Goal: Transaction & Acquisition: Purchase product/service

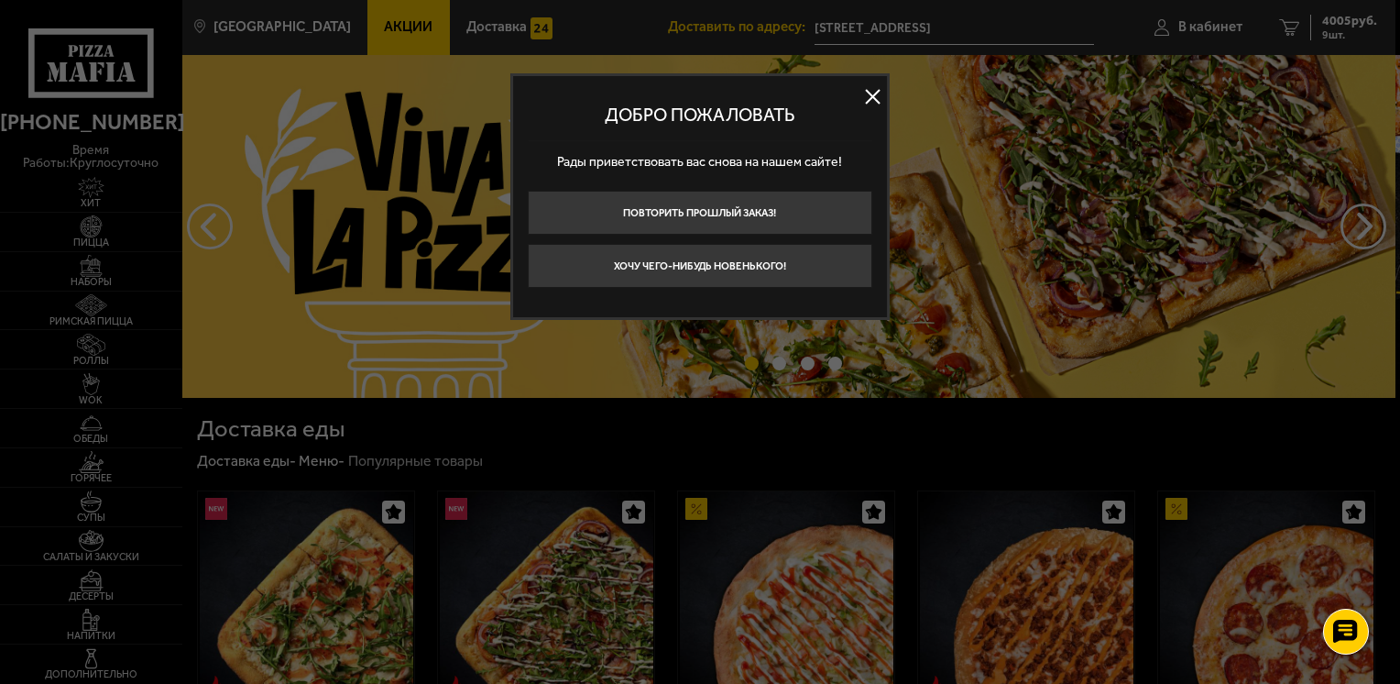
click at [872, 101] on button at bounding box center [872, 96] width 27 height 27
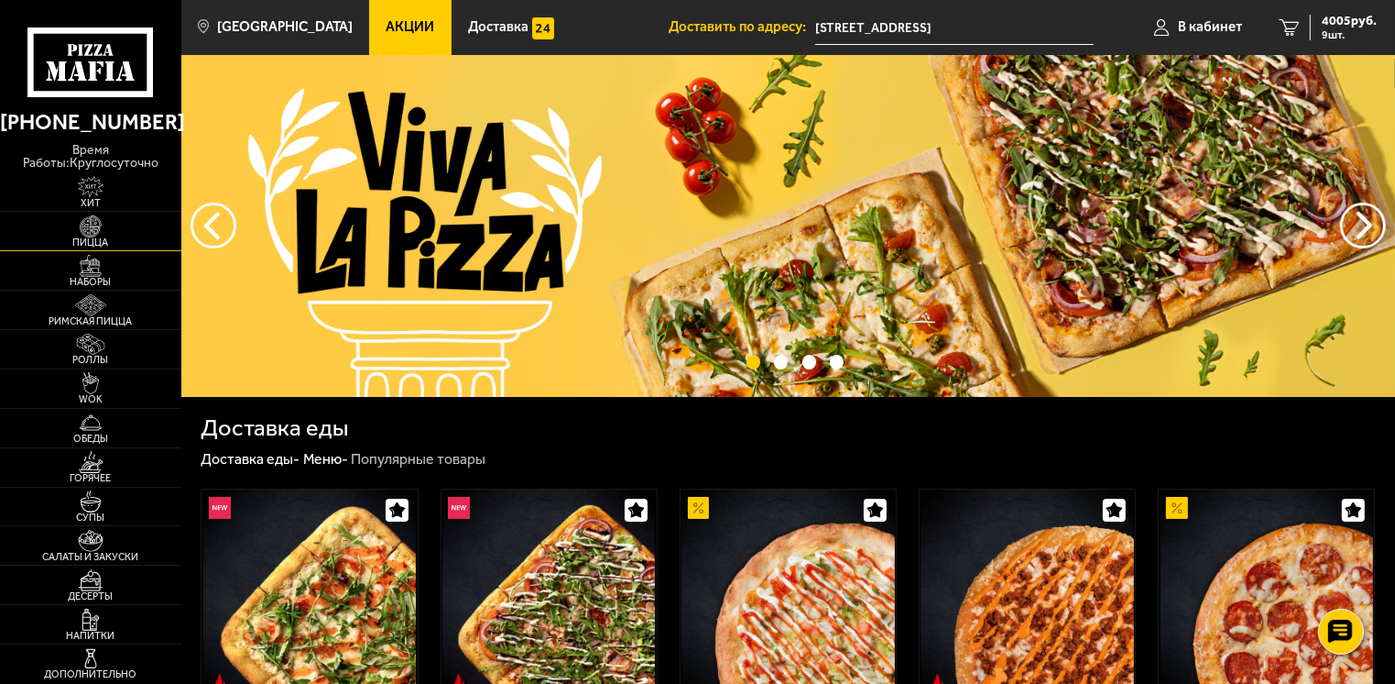
click at [78, 215] on img at bounding box center [91, 226] width 56 height 22
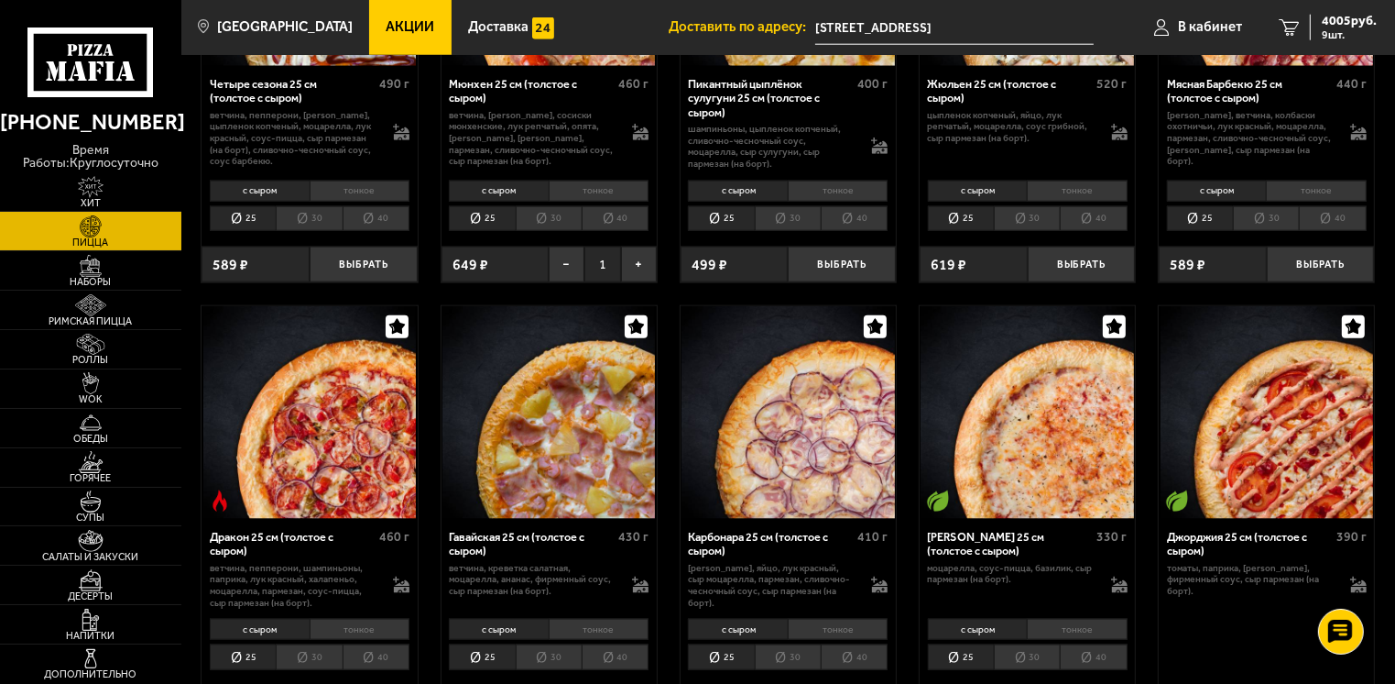
scroll to position [1798, 0]
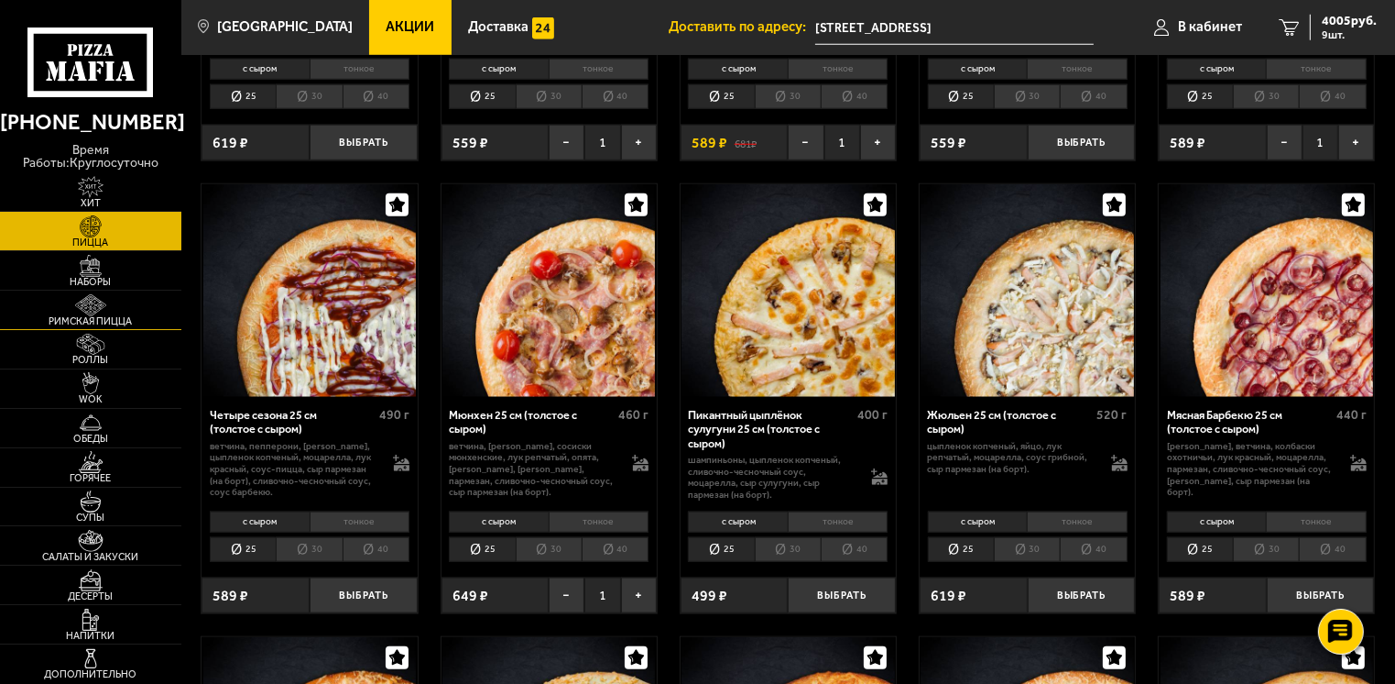
click at [119, 316] on span "Римская пицца" at bounding box center [90, 321] width 181 height 10
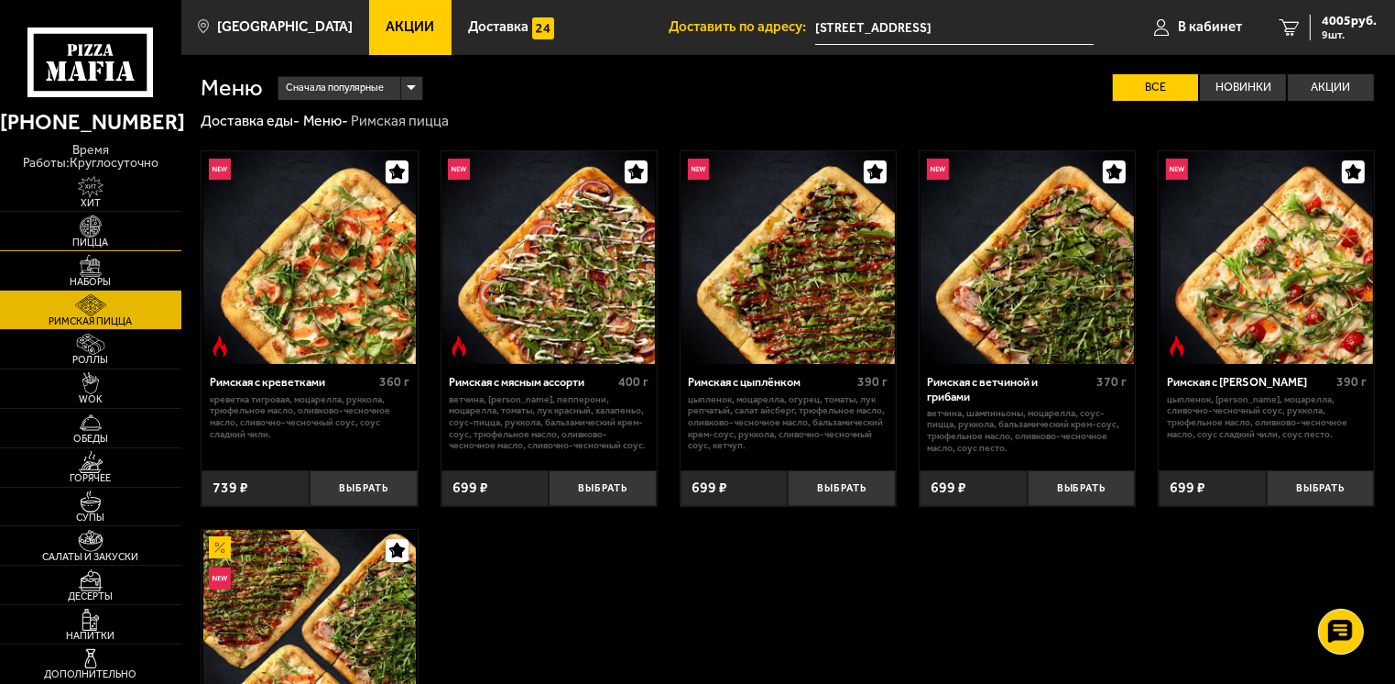
click at [97, 218] on img at bounding box center [91, 226] width 56 height 22
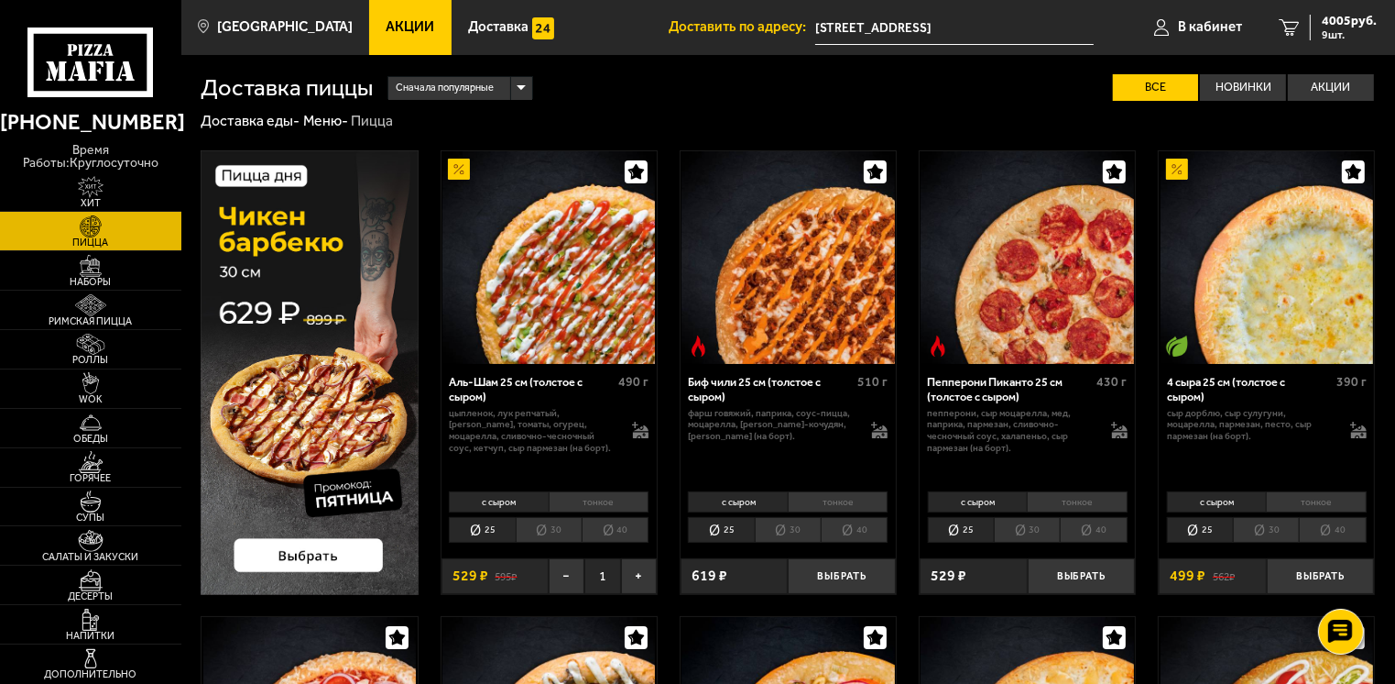
click at [283, 553] on img at bounding box center [309, 372] width 217 height 444
click at [523, 88] on div "Сначала популярные" at bounding box center [461, 88] width 144 height 23
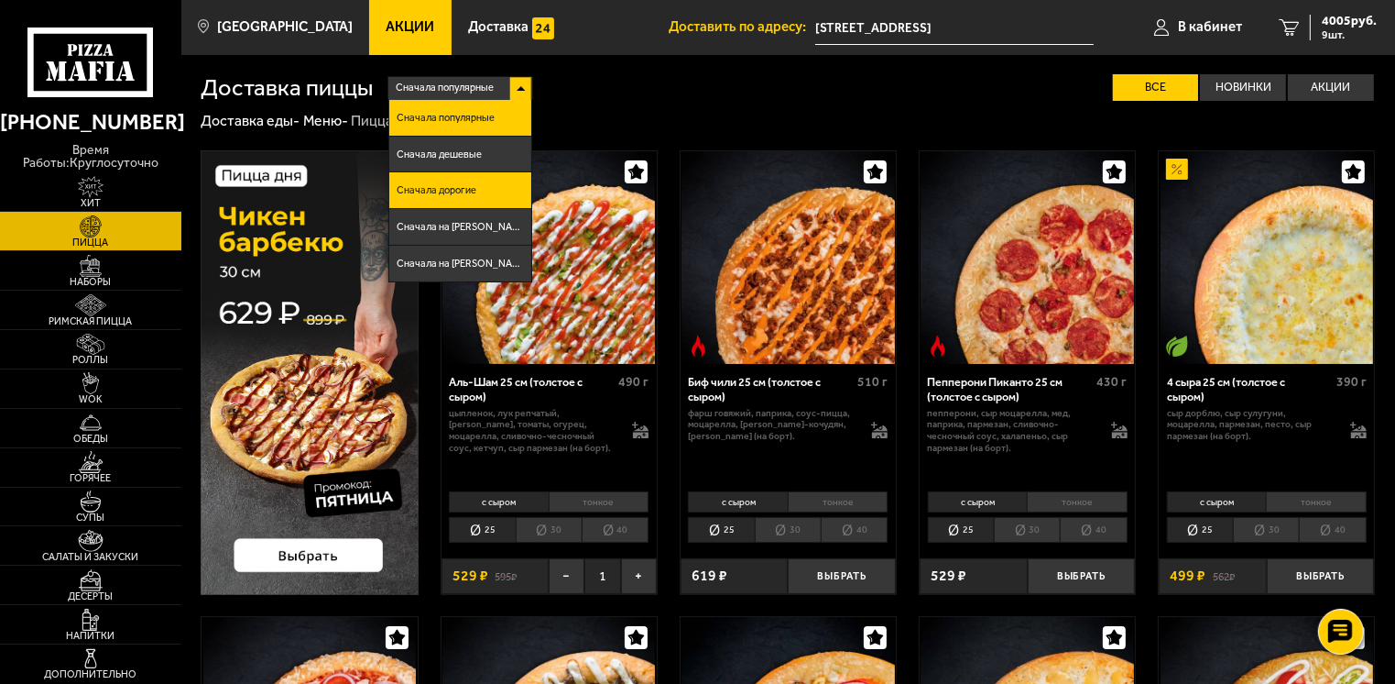
click at [478, 187] on li "Сначала дорогие" at bounding box center [460, 190] width 142 height 37
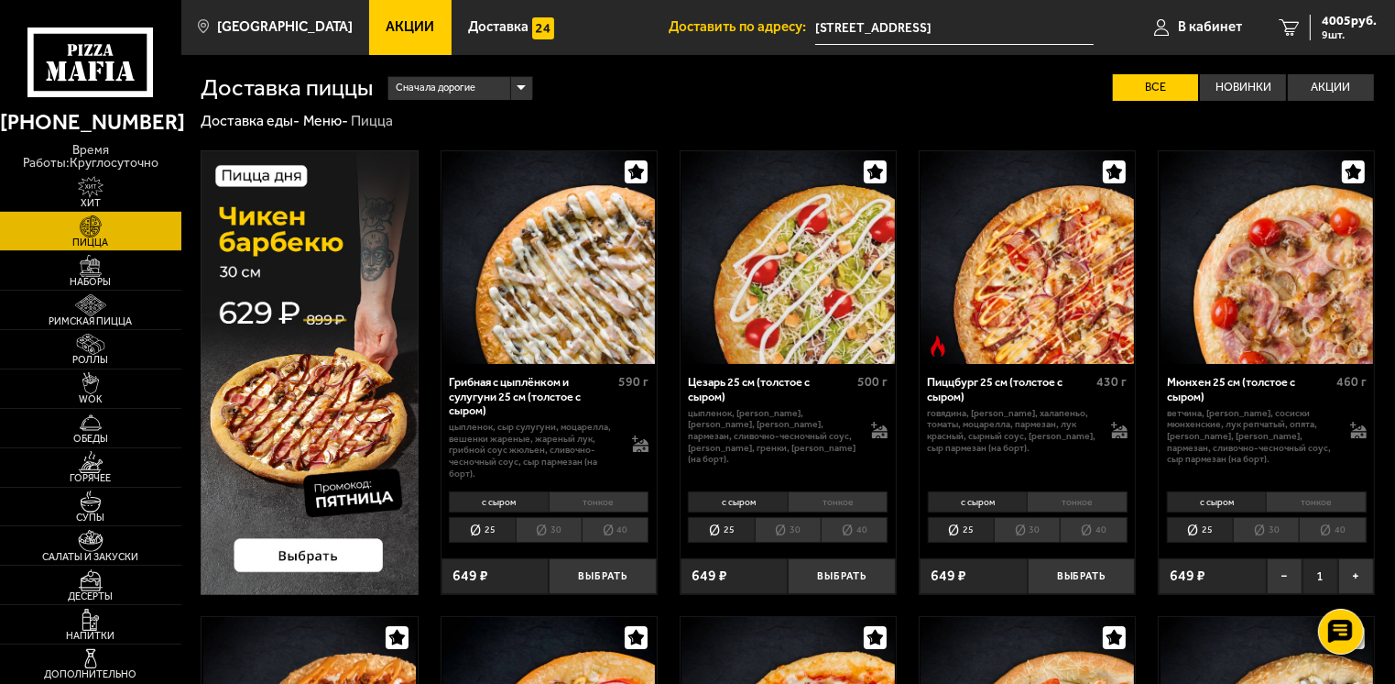
click at [337, 336] on img at bounding box center [309, 372] width 217 height 444
click at [270, 269] on img at bounding box center [309, 372] width 217 height 444
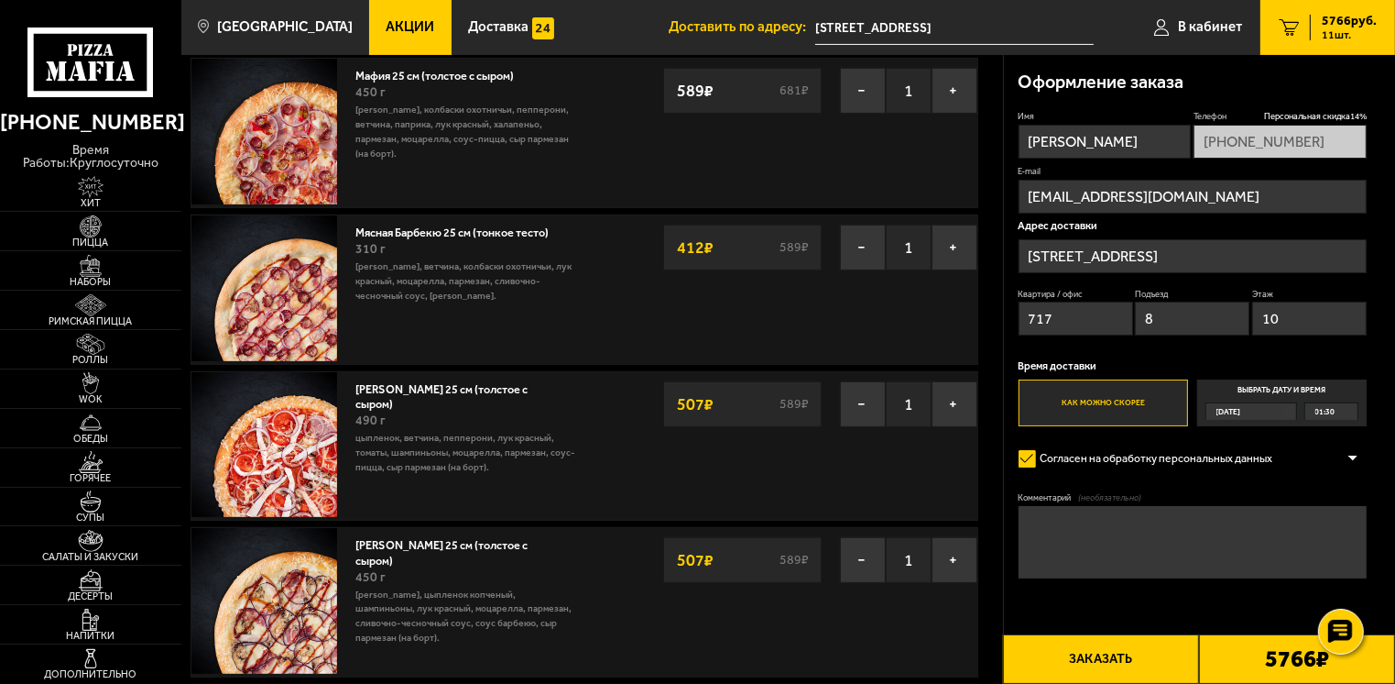
scroll to position [1283, 0]
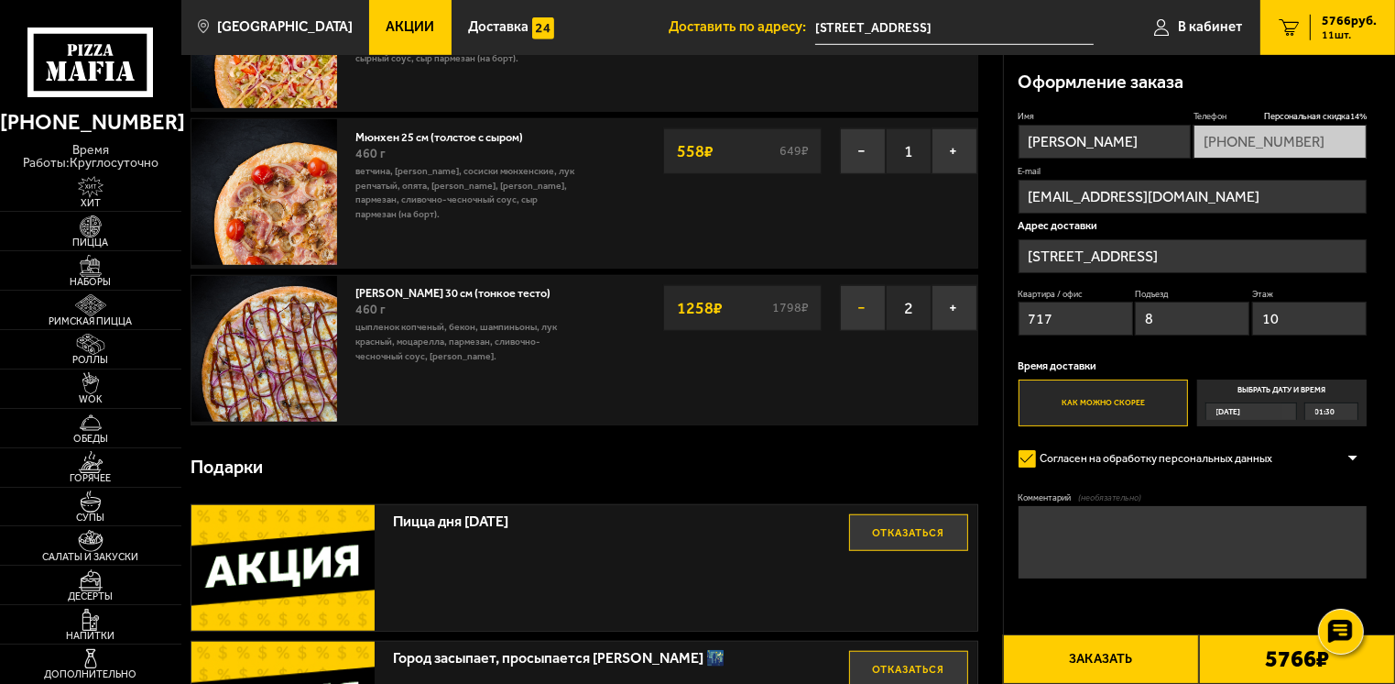
click at [865, 303] on button "−" at bounding box center [863, 308] width 46 height 46
click at [862, 299] on button "−" at bounding box center [863, 308] width 46 height 46
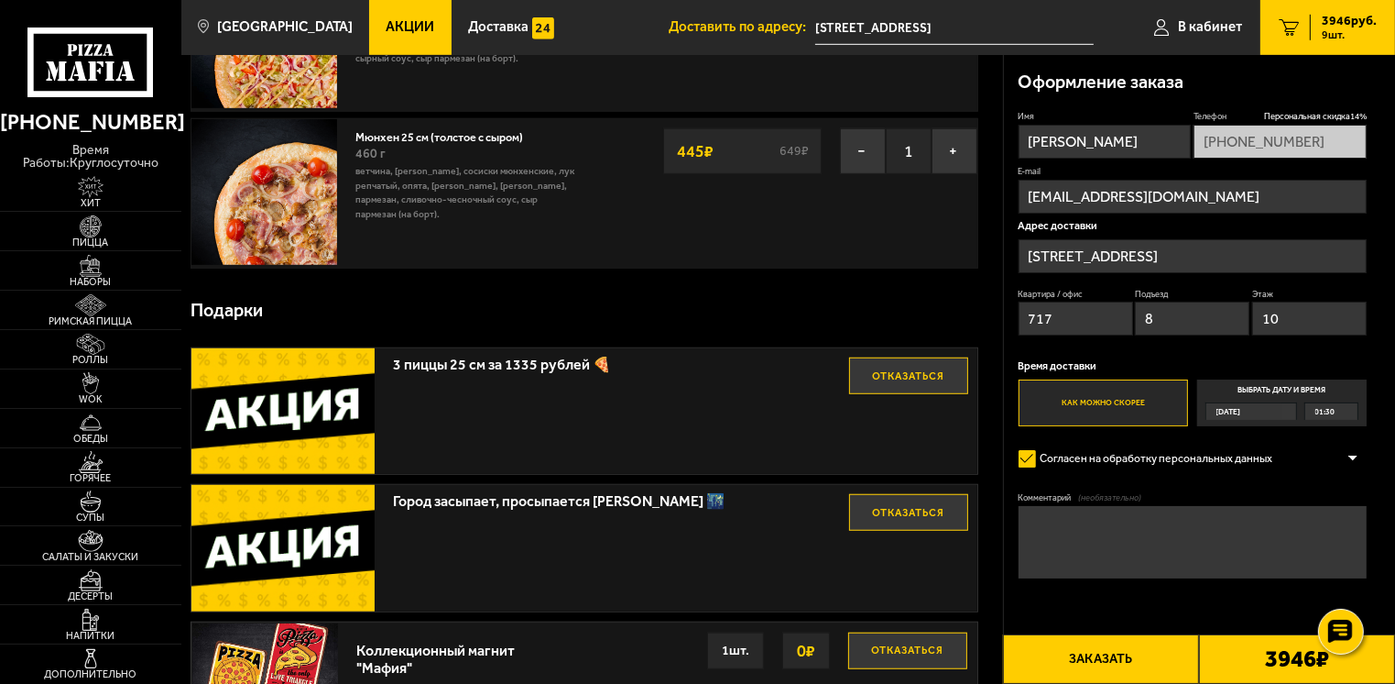
scroll to position [550, 0]
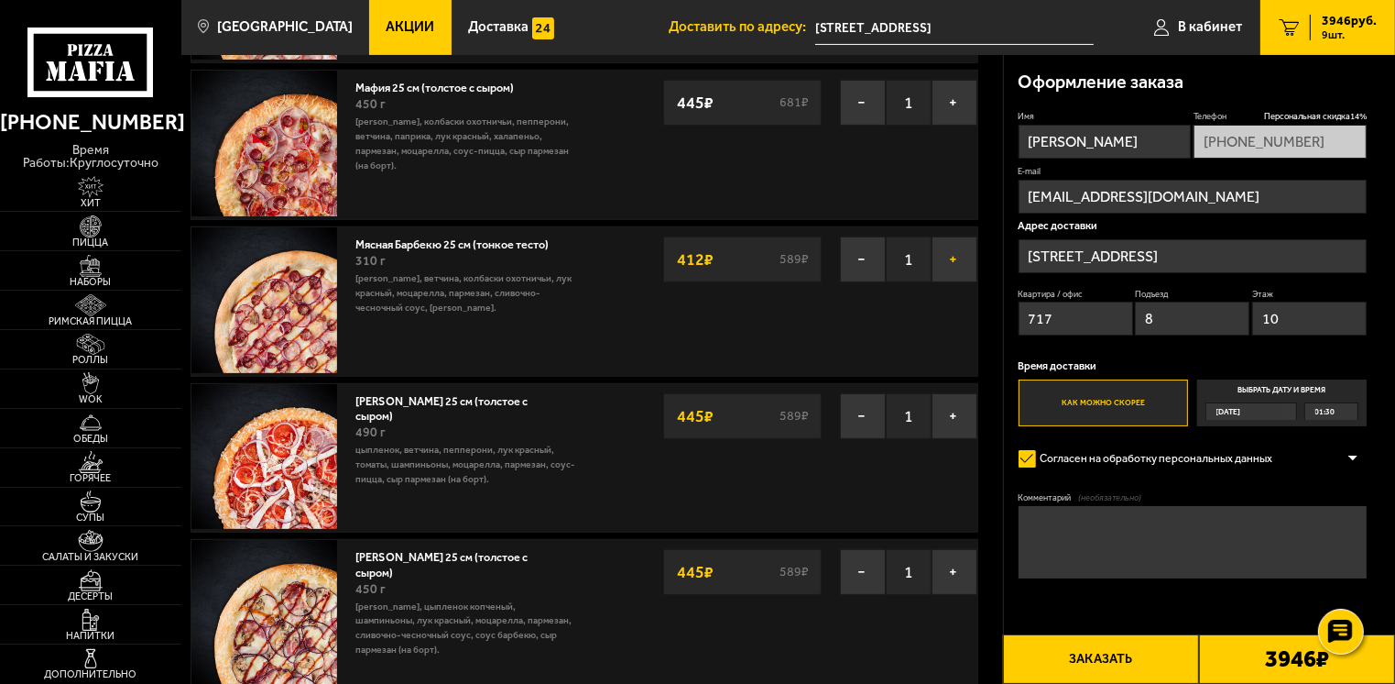
click at [953, 254] on button "+" at bounding box center [955, 259] width 46 height 46
click at [864, 257] on button "−" at bounding box center [863, 259] width 46 height 46
click at [947, 257] on button "+" at bounding box center [955, 259] width 46 height 46
click at [856, 257] on button "−" at bounding box center [863, 259] width 46 height 46
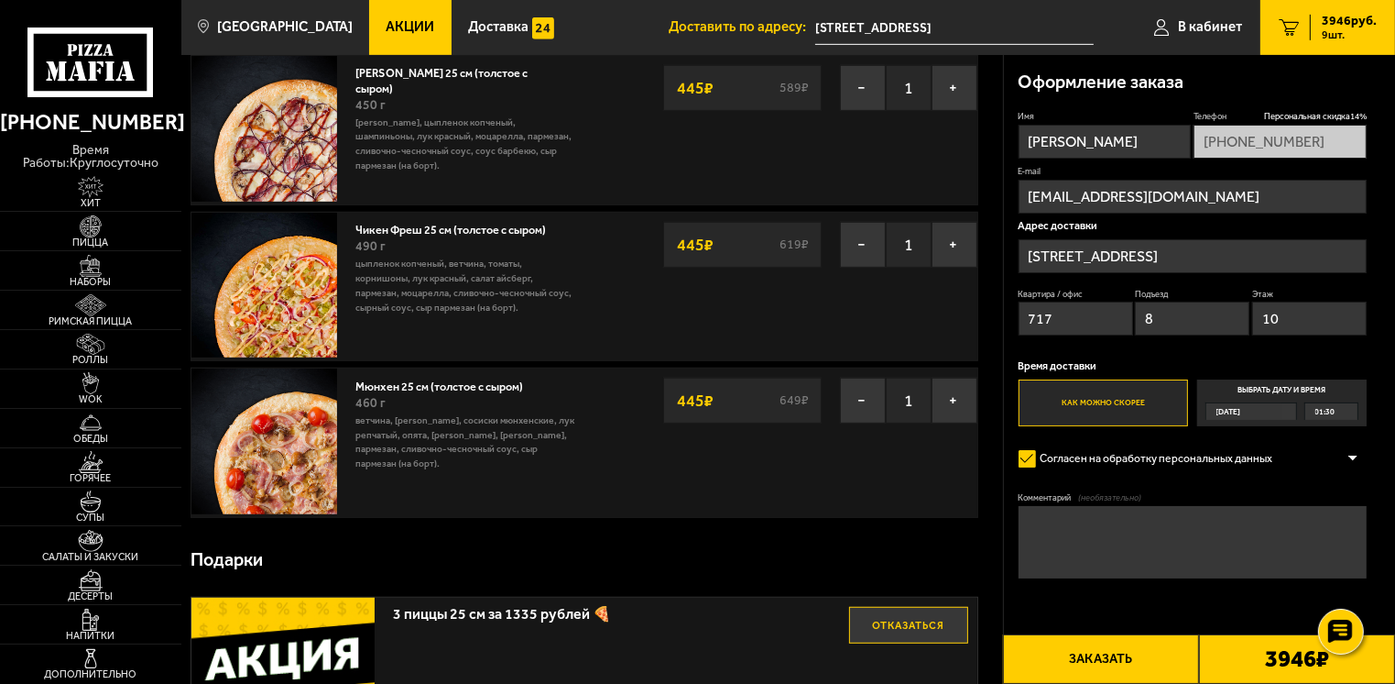
scroll to position [1283, 0]
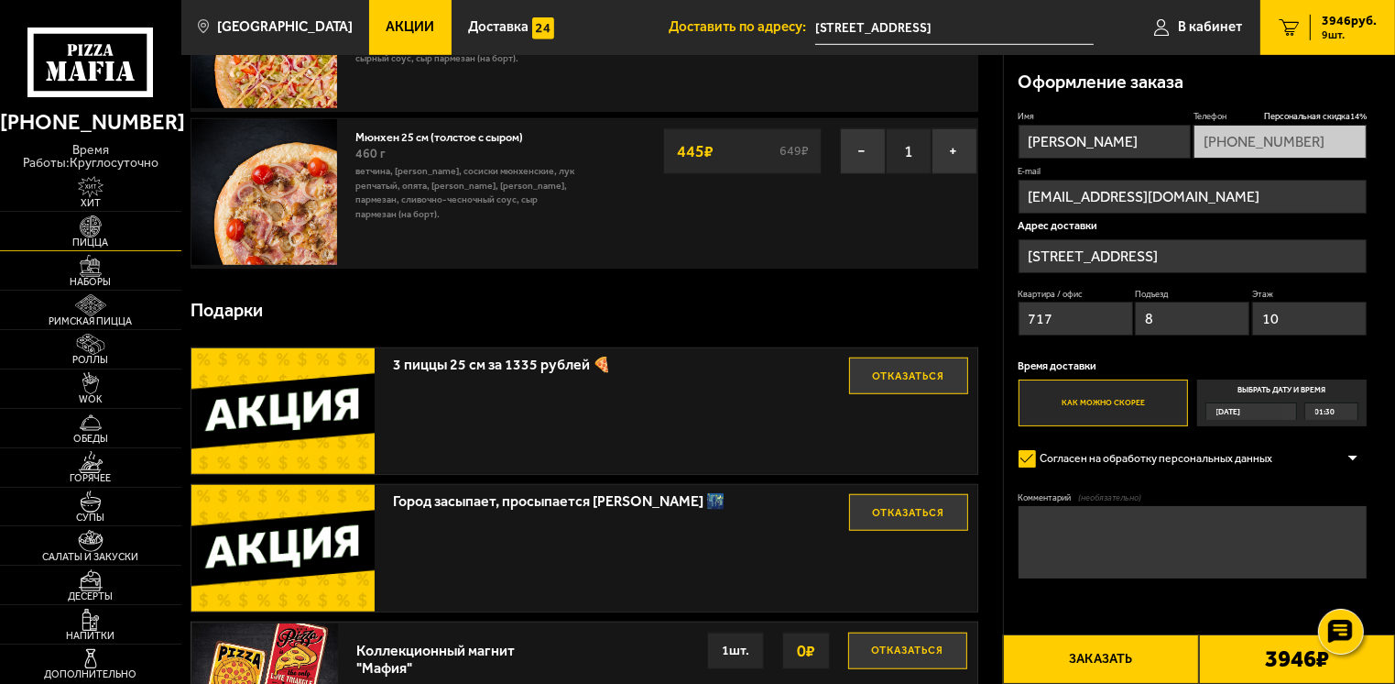
click at [96, 219] on img at bounding box center [91, 226] width 56 height 22
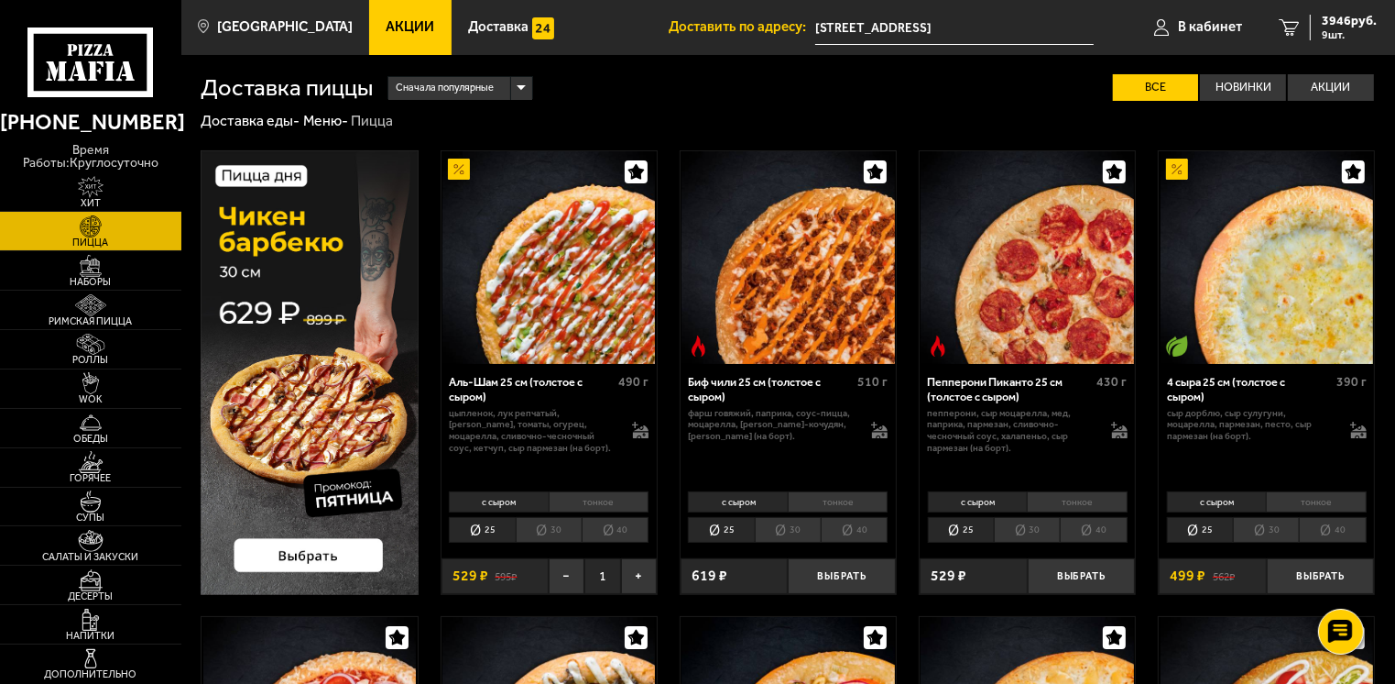
click at [293, 273] on img at bounding box center [309, 372] width 217 height 444
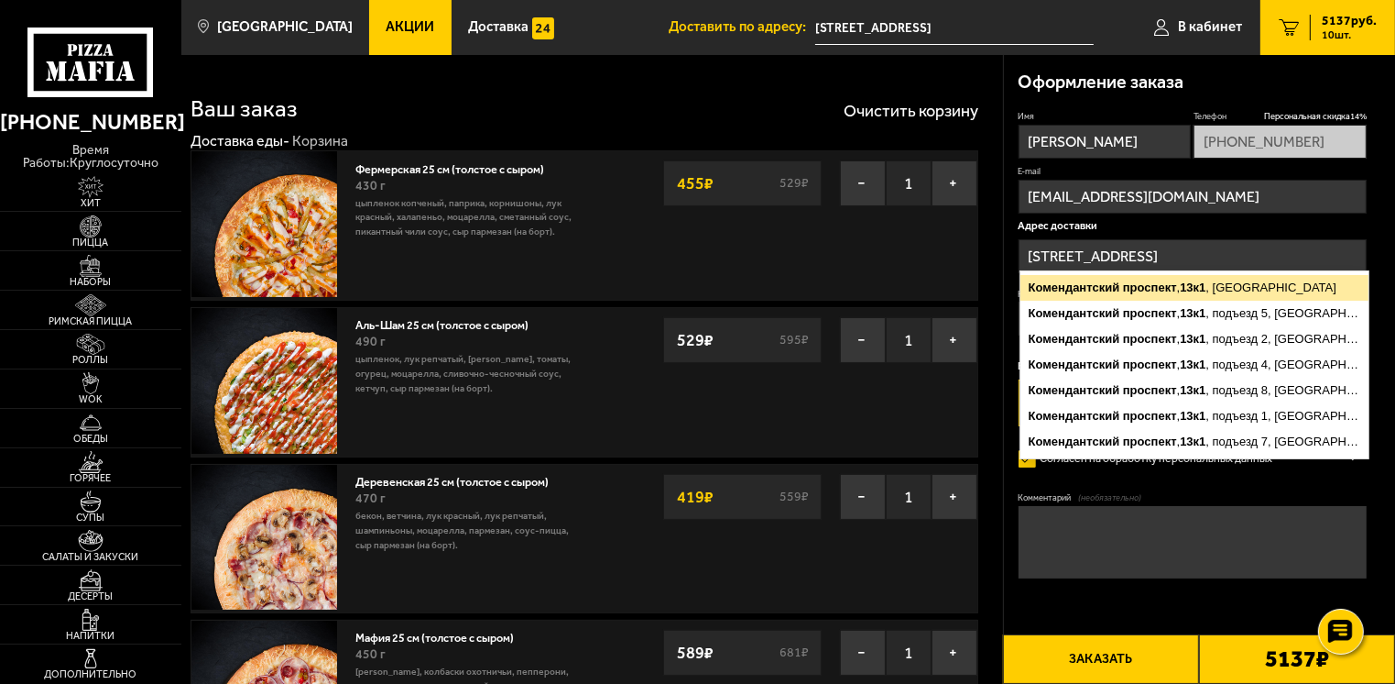
drag, startPoint x: 1245, startPoint y: 255, endPoint x: 1088, endPoint y: 277, distance: 159.1
click at [1088, 273] on div "Комендантский проспект , 13к1 , Санкт-Петербург Комендантский проспект , 13к1 ,…" at bounding box center [1193, 256] width 349 height 34
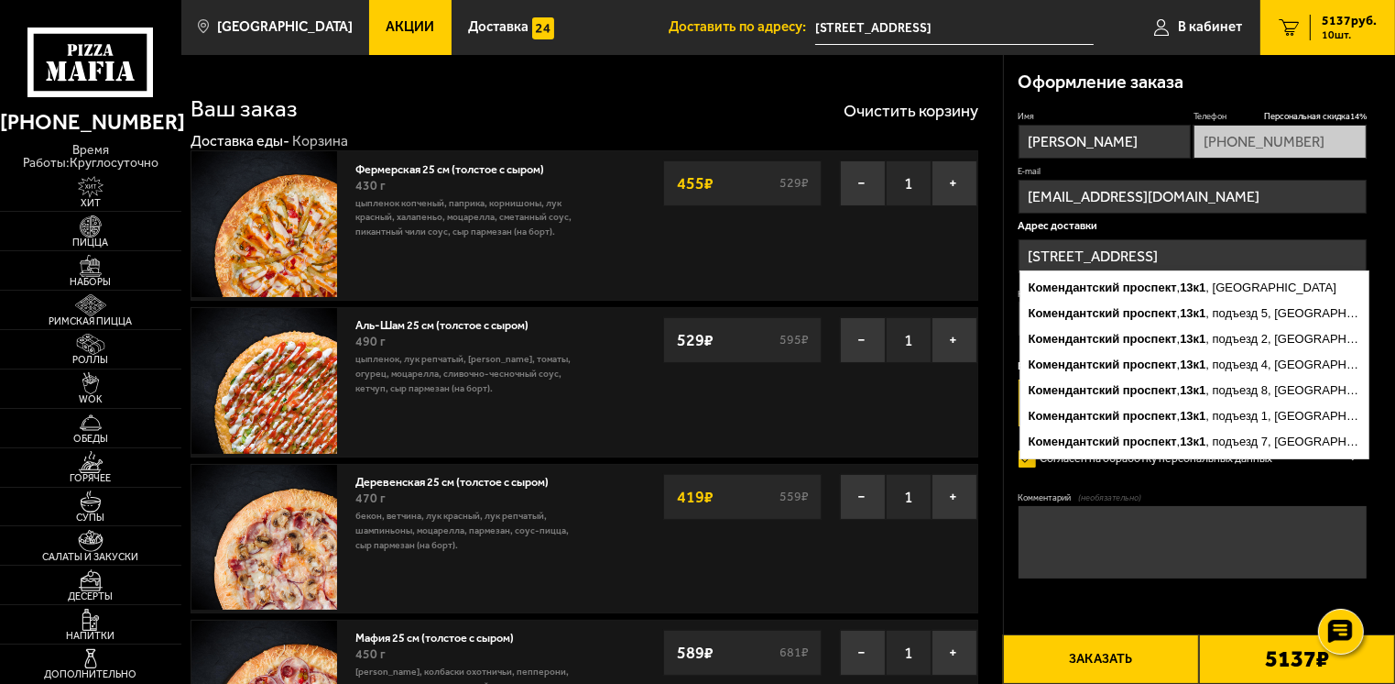
drag, startPoint x: 1088, startPoint y: 277, endPoint x: 1327, endPoint y: 253, distance: 240.3
click at [1327, 253] on input "[STREET_ADDRESS]" at bounding box center [1193, 256] width 349 height 34
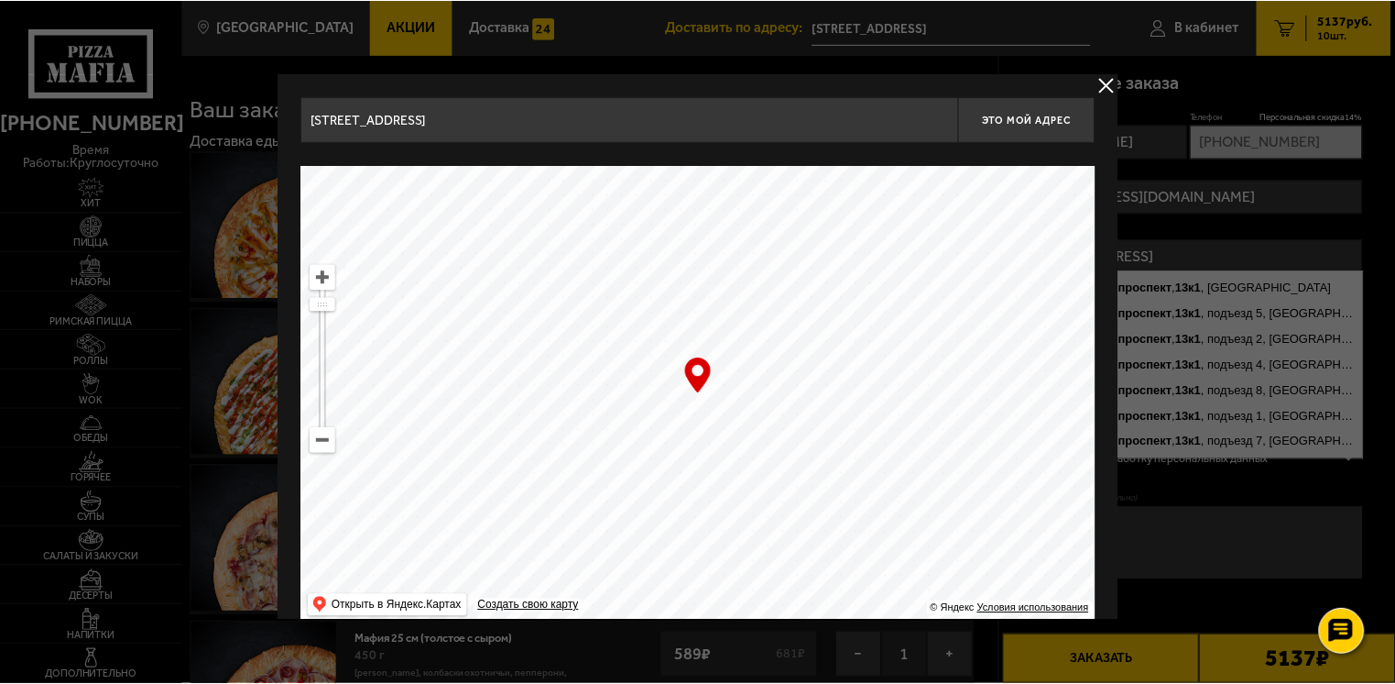
scroll to position [26, 0]
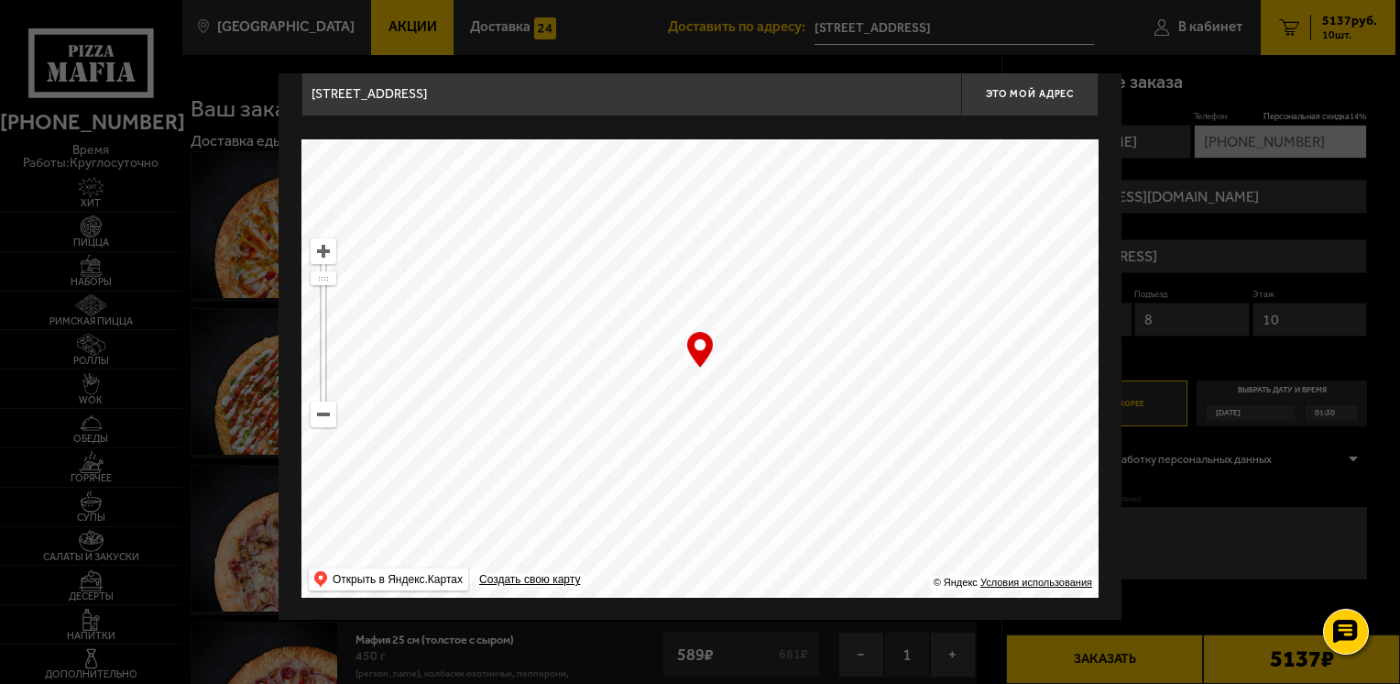
click at [1255, 90] on div at bounding box center [700, 342] width 1400 height 684
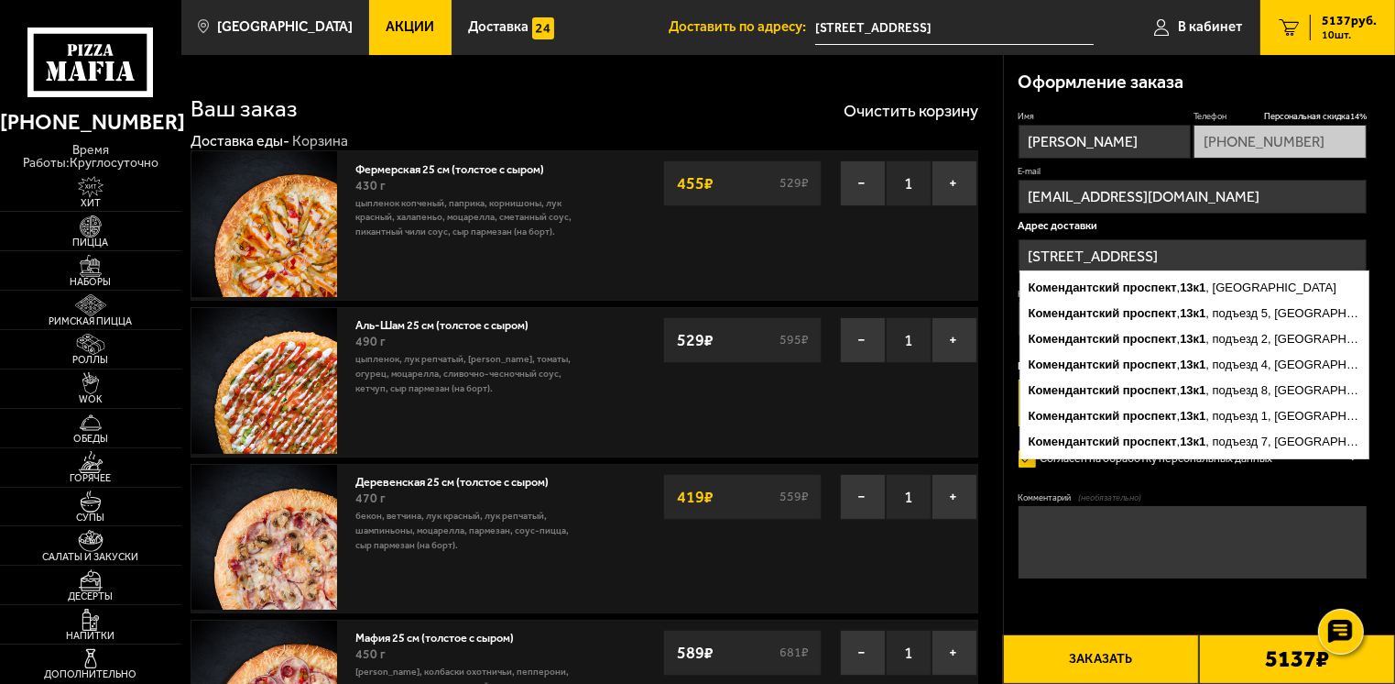
click at [1235, 254] on input "[STREET_ADDRESS]" at bounding box center [1193, 256] width 349 height 34
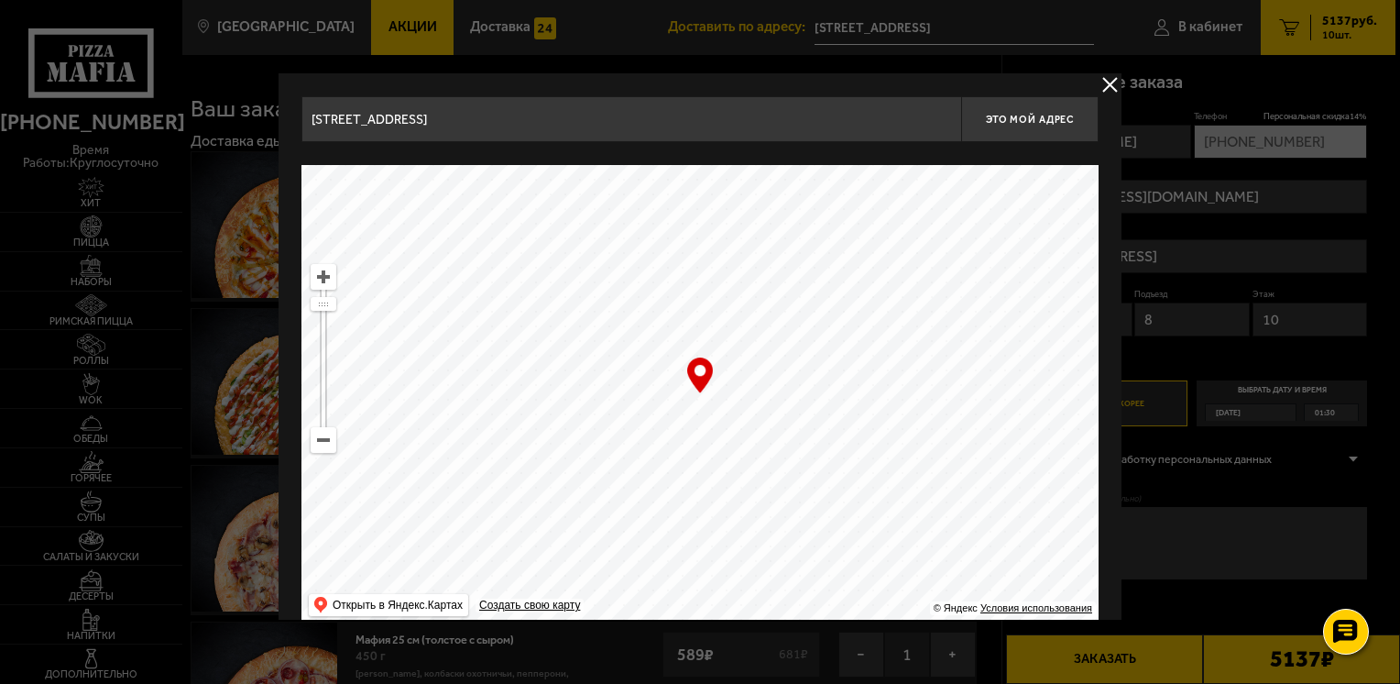
click at [1252, 249] on div at bounding box center [700, 342] width 1400 height 684
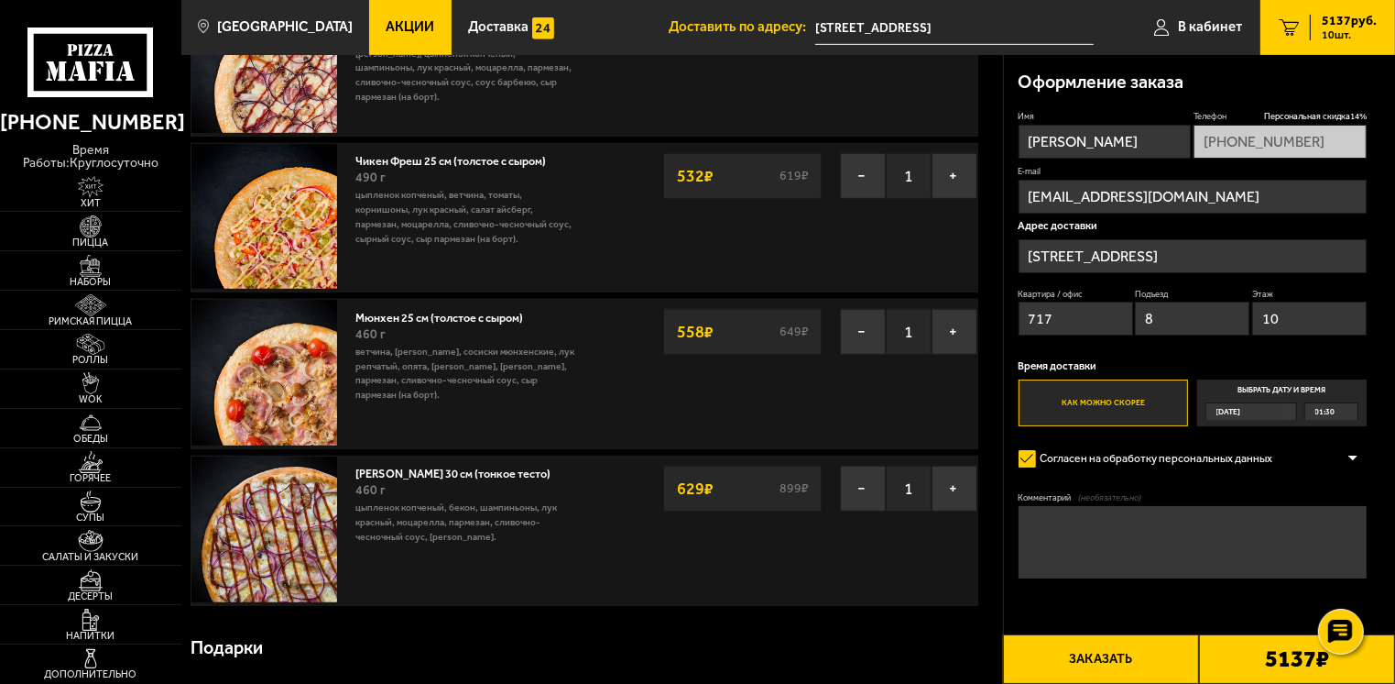
scroll to position [1466, 0]
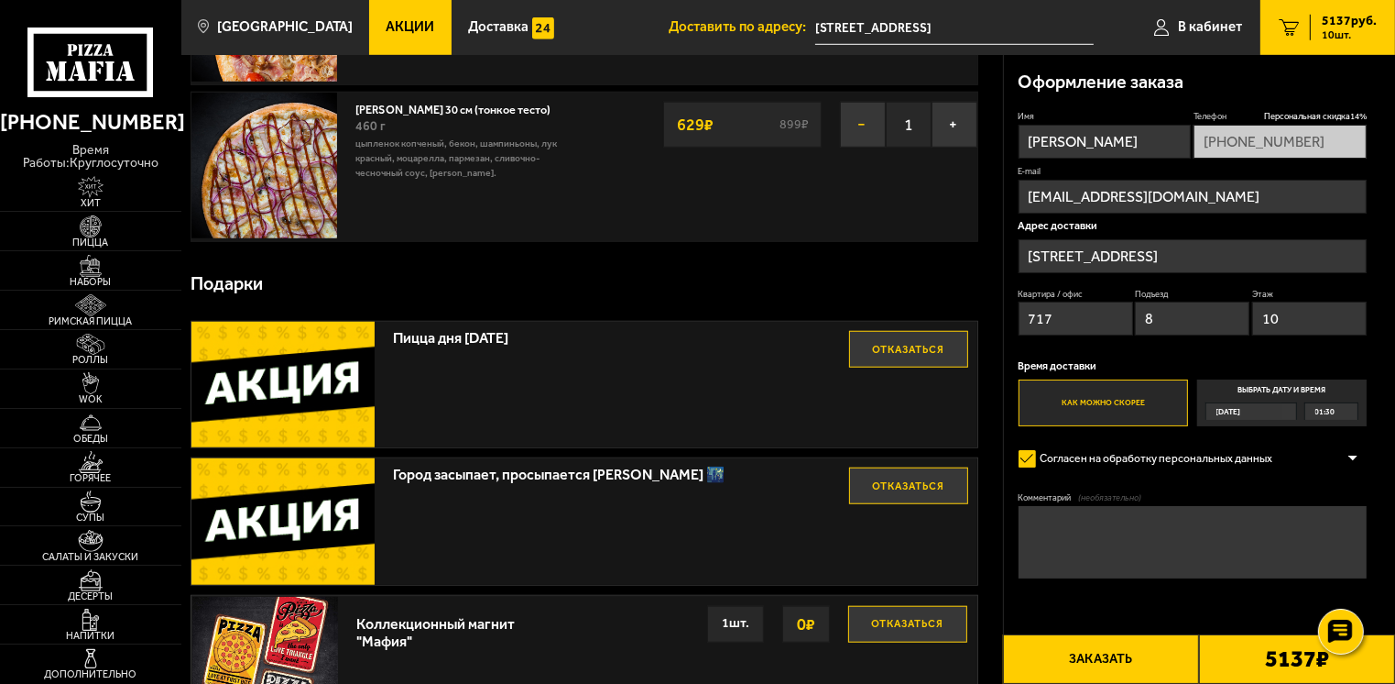
click at [864, 117] on button "−" at bounding box center [863, 125] width 46 height 46
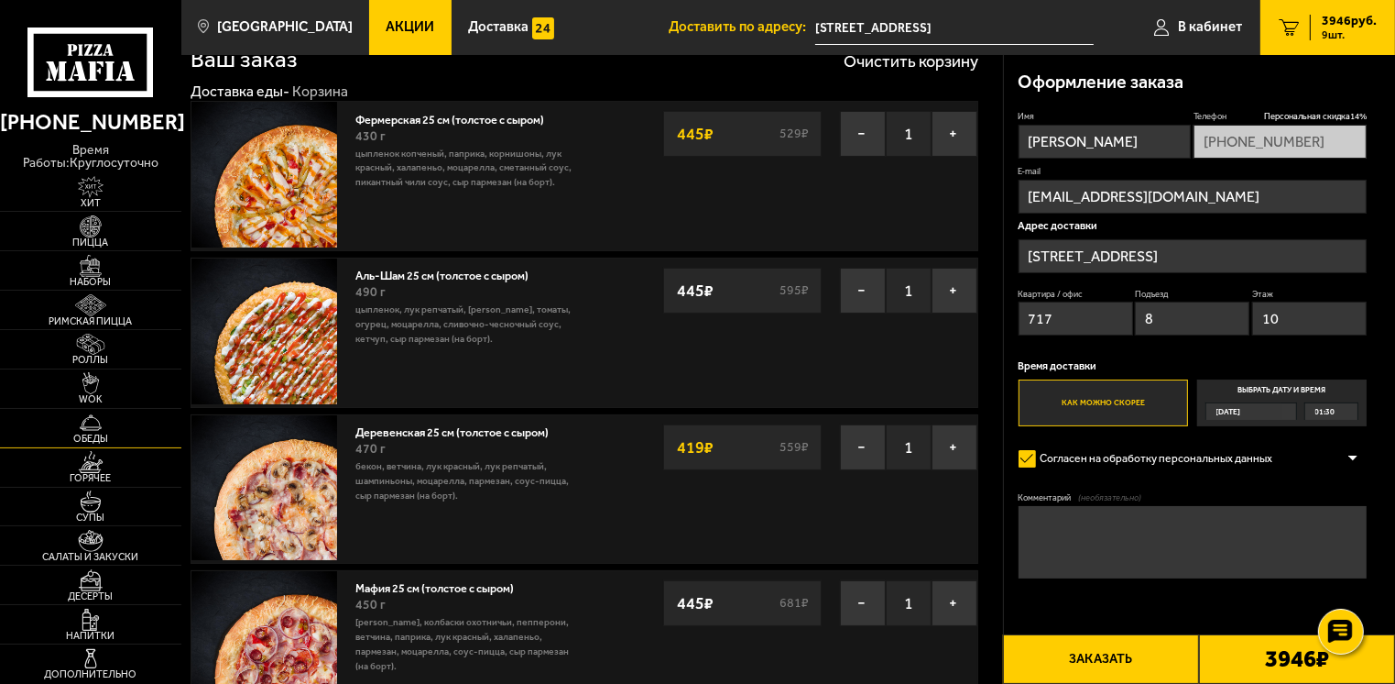
scroll to position [0, 0]
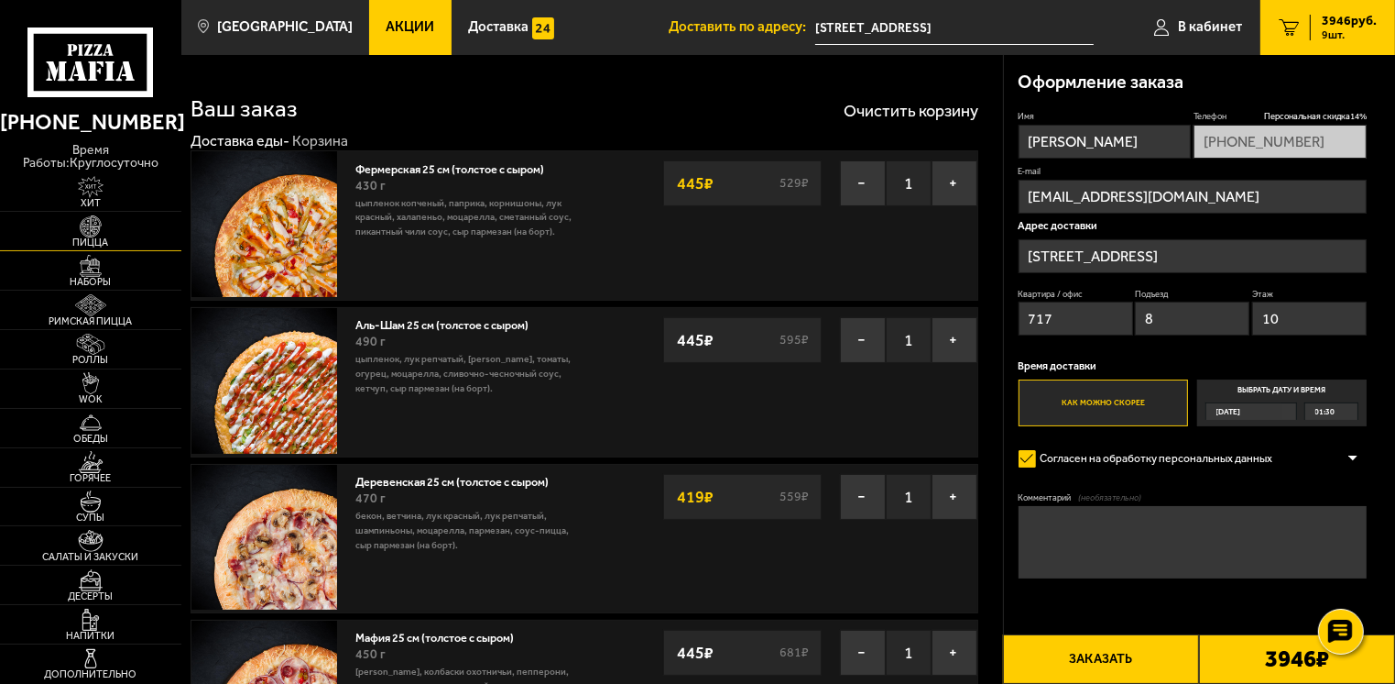
click at [97, 218] on img at bounding box center [91, 226] width 56 height 22
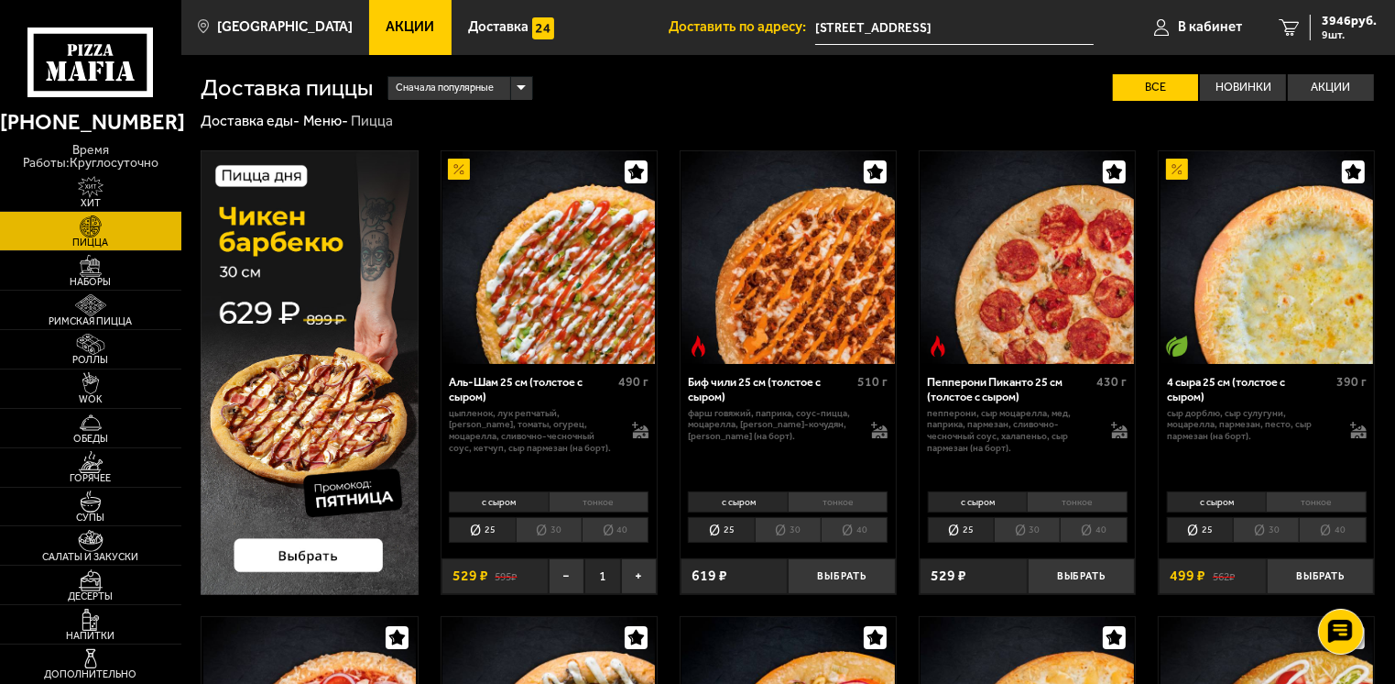
click at [525, 84] on div "Сначала популярные" at bounding box center [461, 88] width 144 height 23
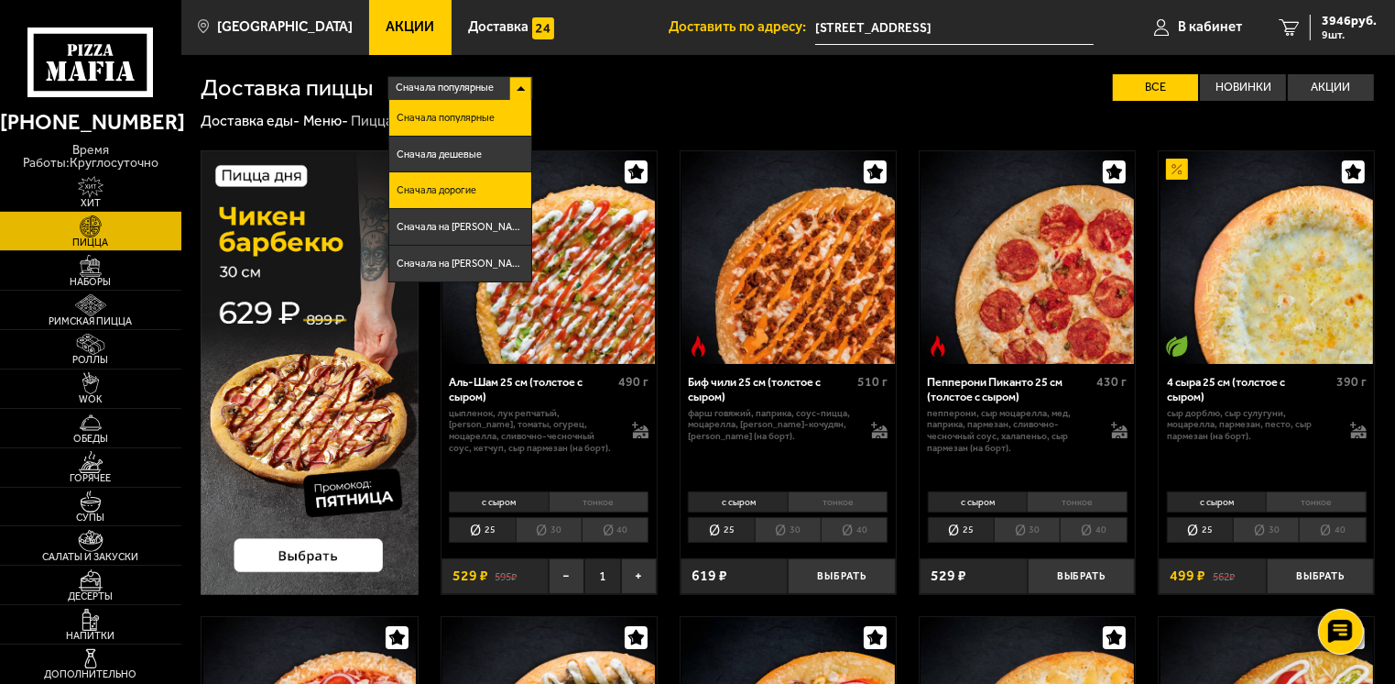
click at [495, 196] on li "Сначала дорогие" at bounding box center [460, 190] width 142 height 37
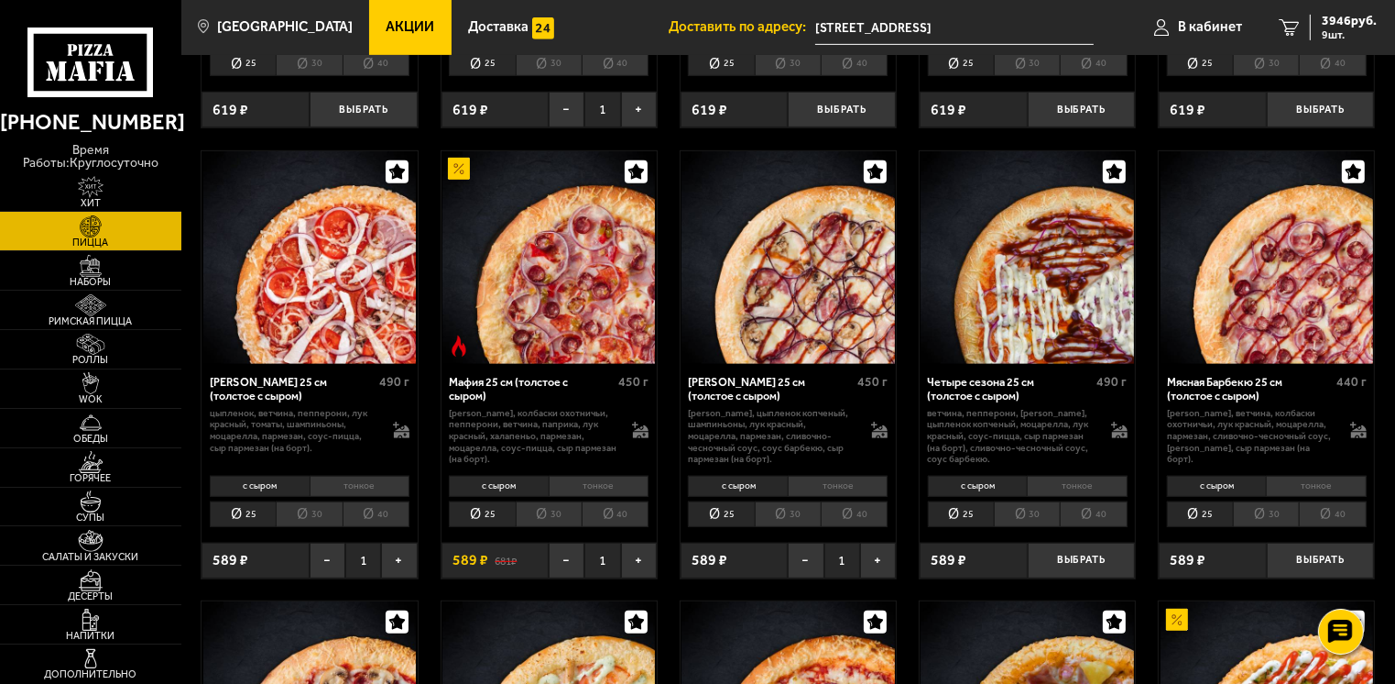
scroll to position [1100, 0]
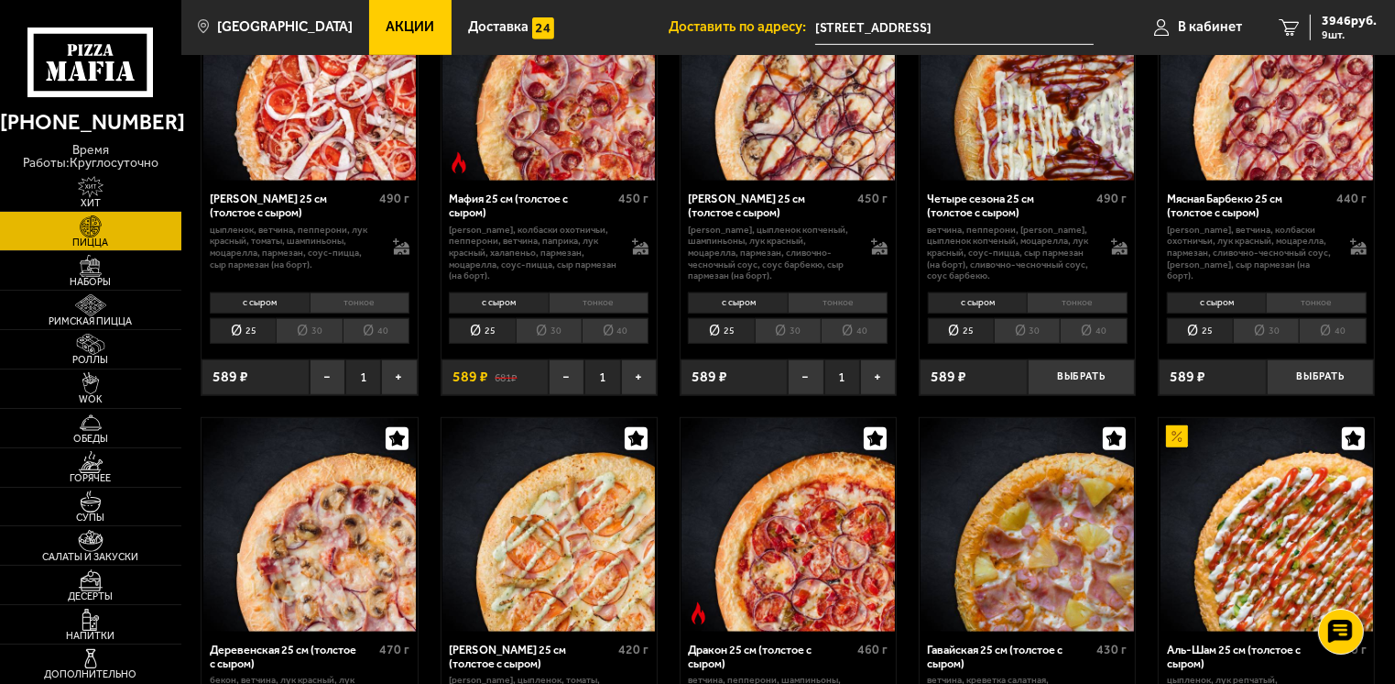
click at [792, 343] on li "30" at bounding box center [788, 331] width 66 height 26
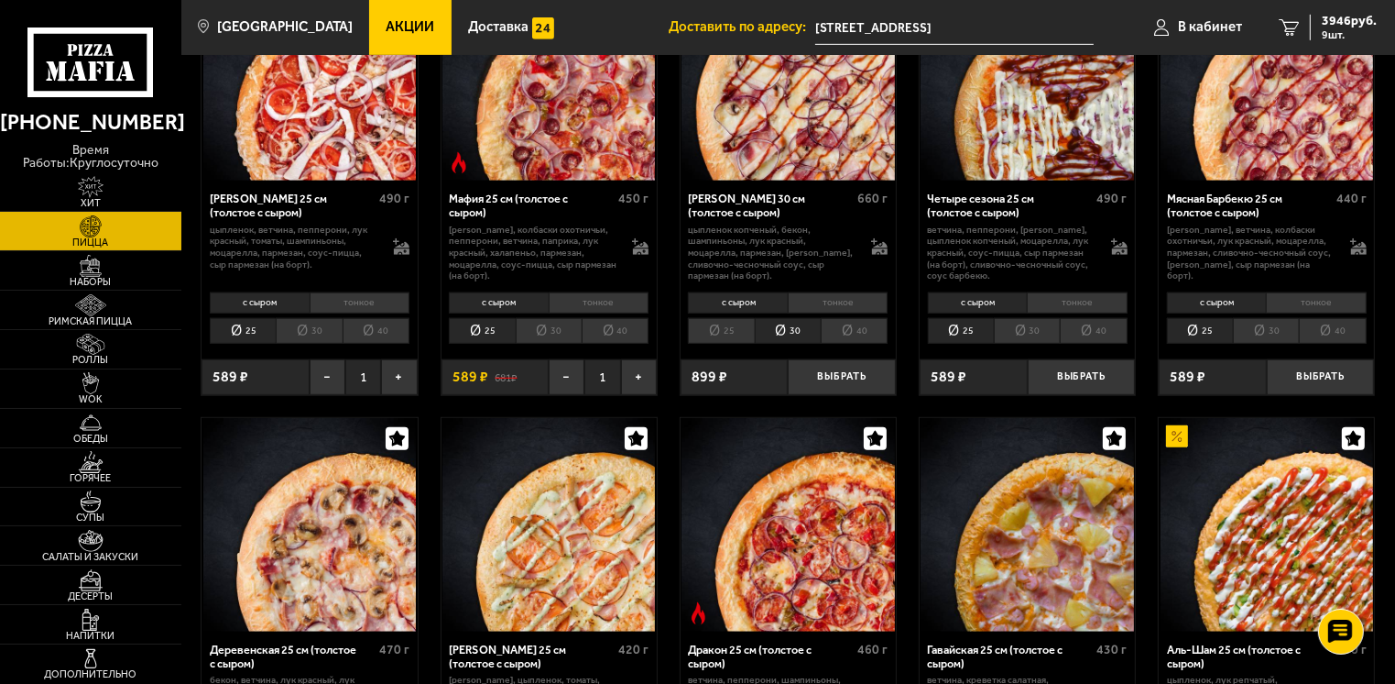
click at [553, 334] on li "30" at bounding box center [549, 331] width 66 height 26
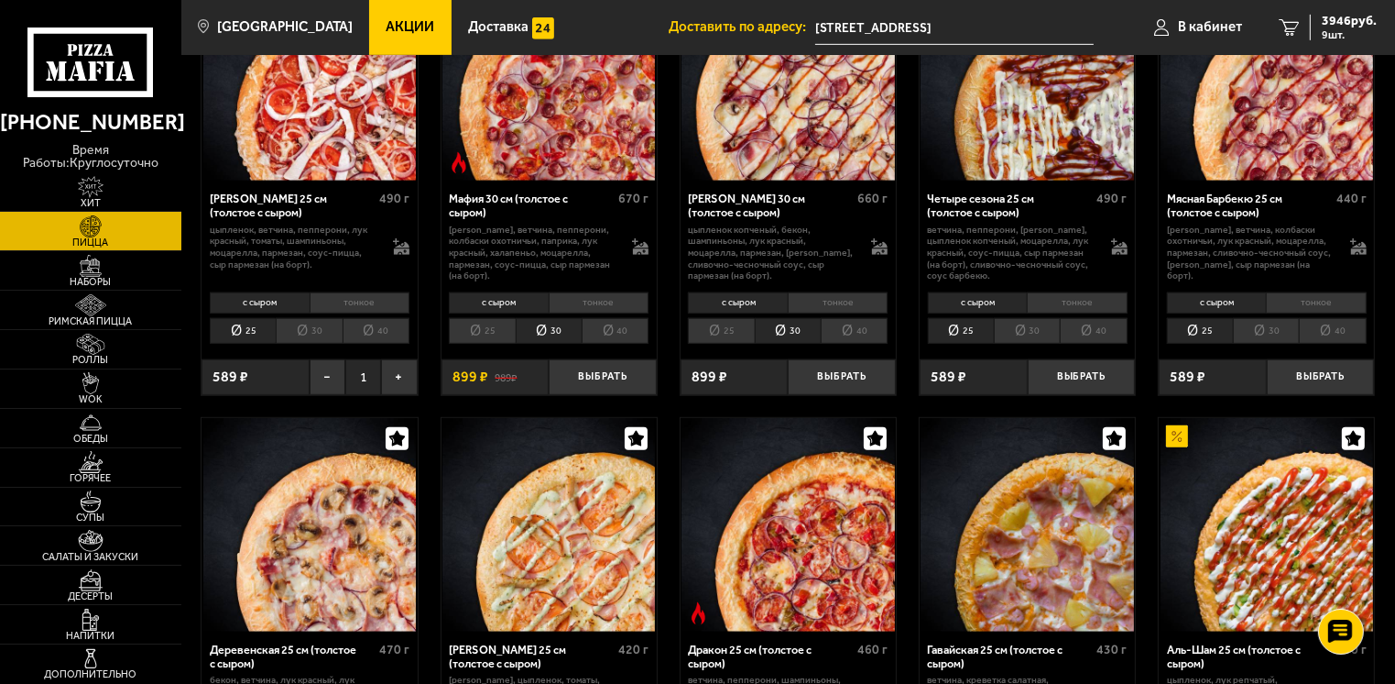
click at [314, 344] on li "30" at bounding box center [309, 331] width 66 height 26
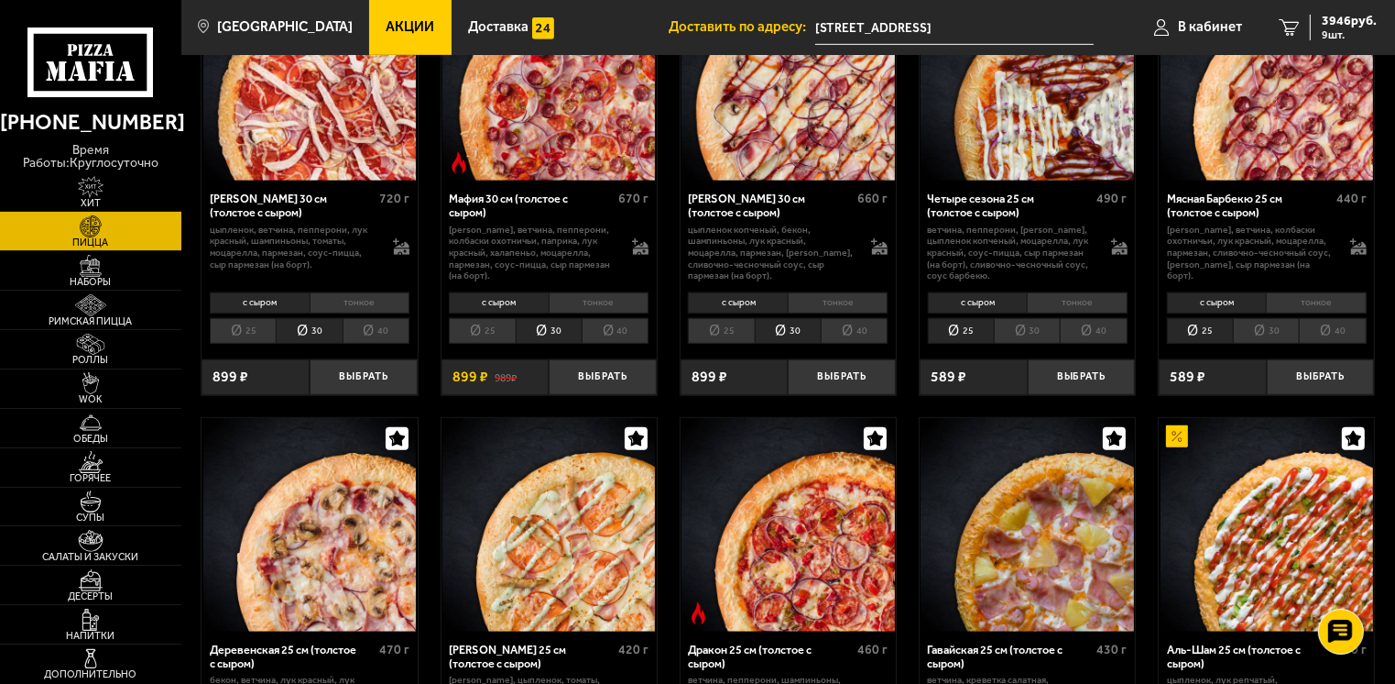
click at [1267, 340] on li "30" at bounding box center [1266, 331] width 66 height 26
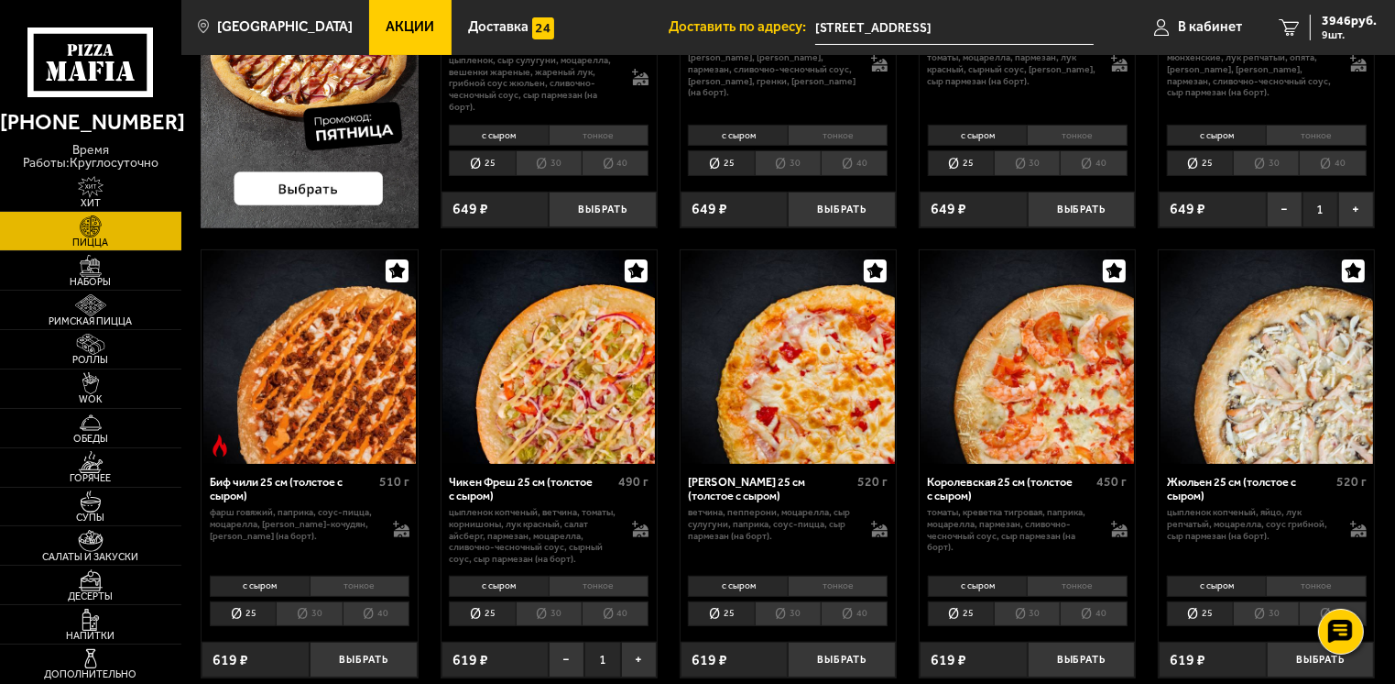
scroll to position [0, 0]
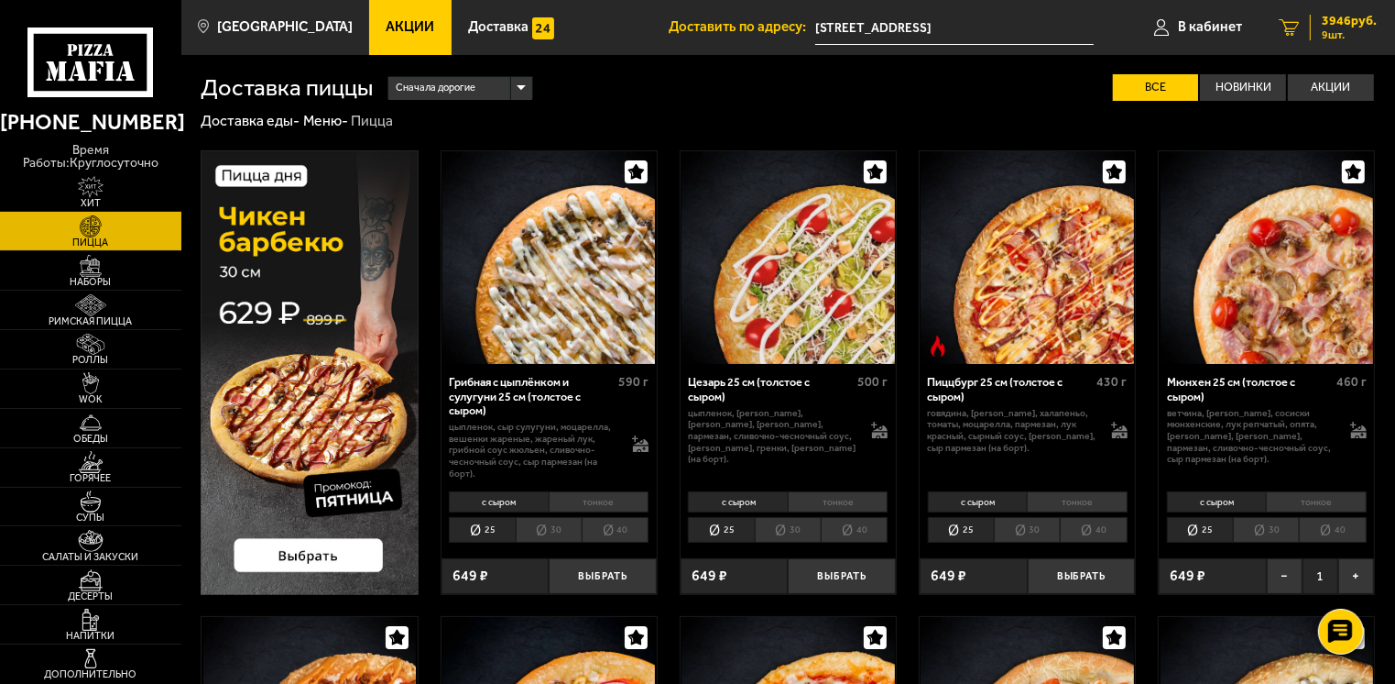
click at [1354, 29] on span "9 шт." at bounding box center [1349, 34] width 55 height 11
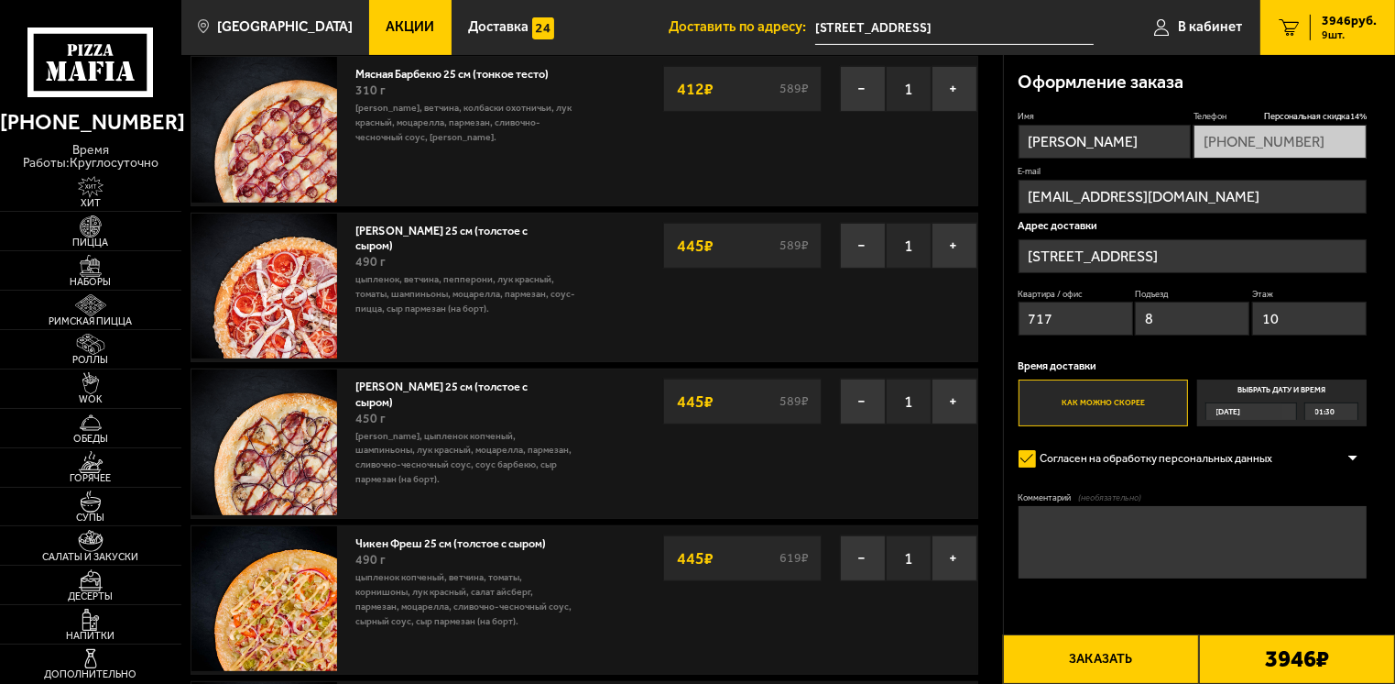
scroll to position [733, 0]
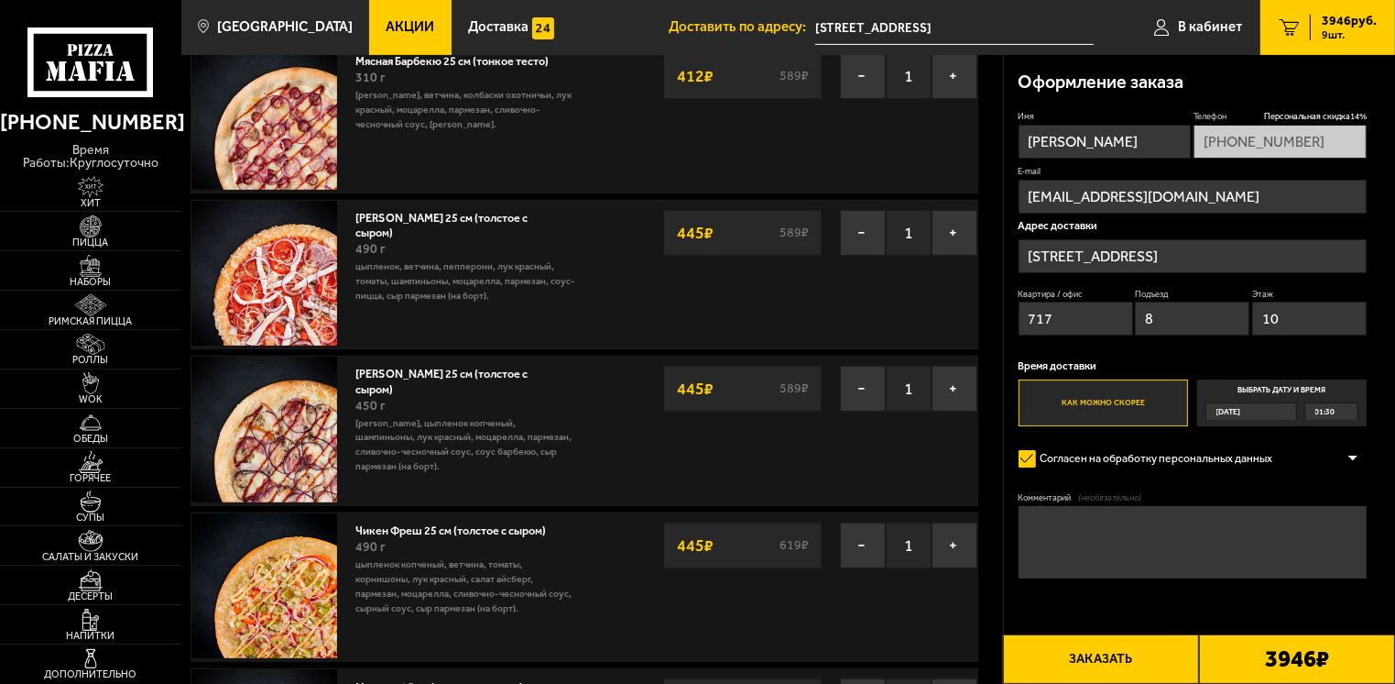
click at [995, 30] on input "Гаккелевская улица, 32" at bounding box center [954, 28] width 279 height 34
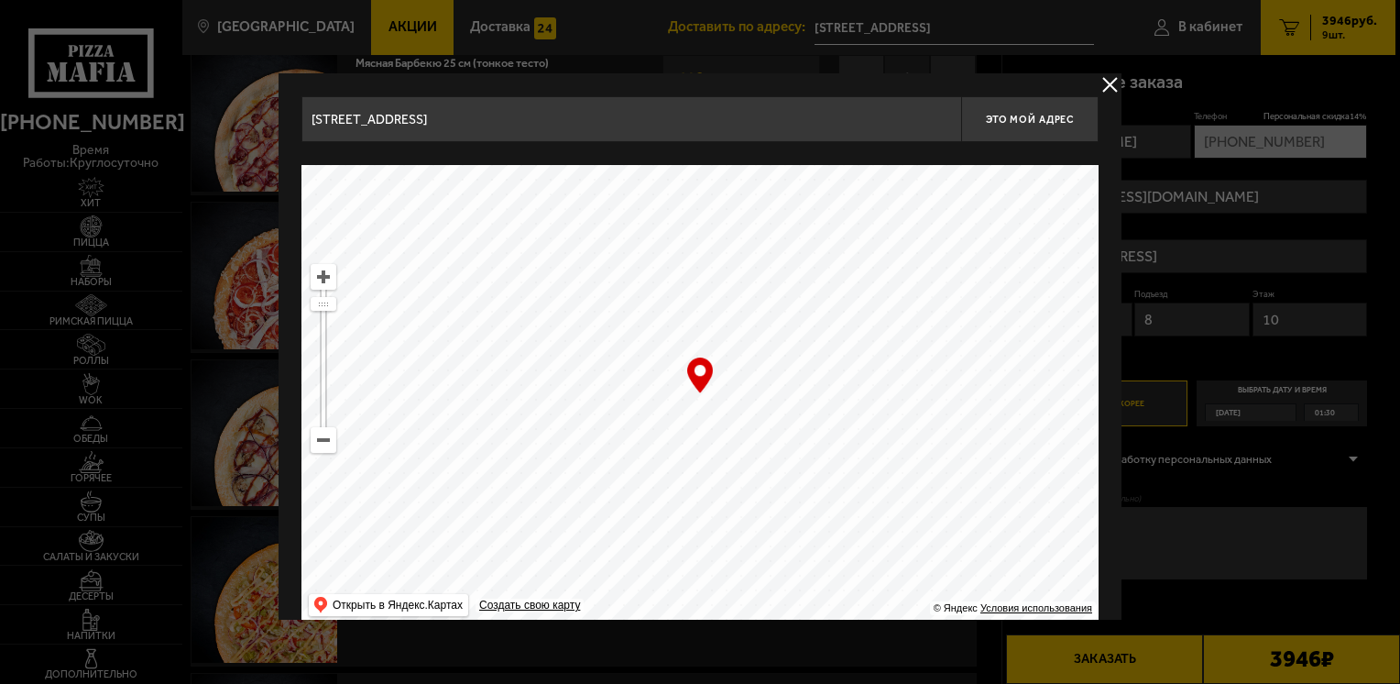
click at [1107, 84] on button "delivery type" at bounding box center [1110, 84] width 23 height 23
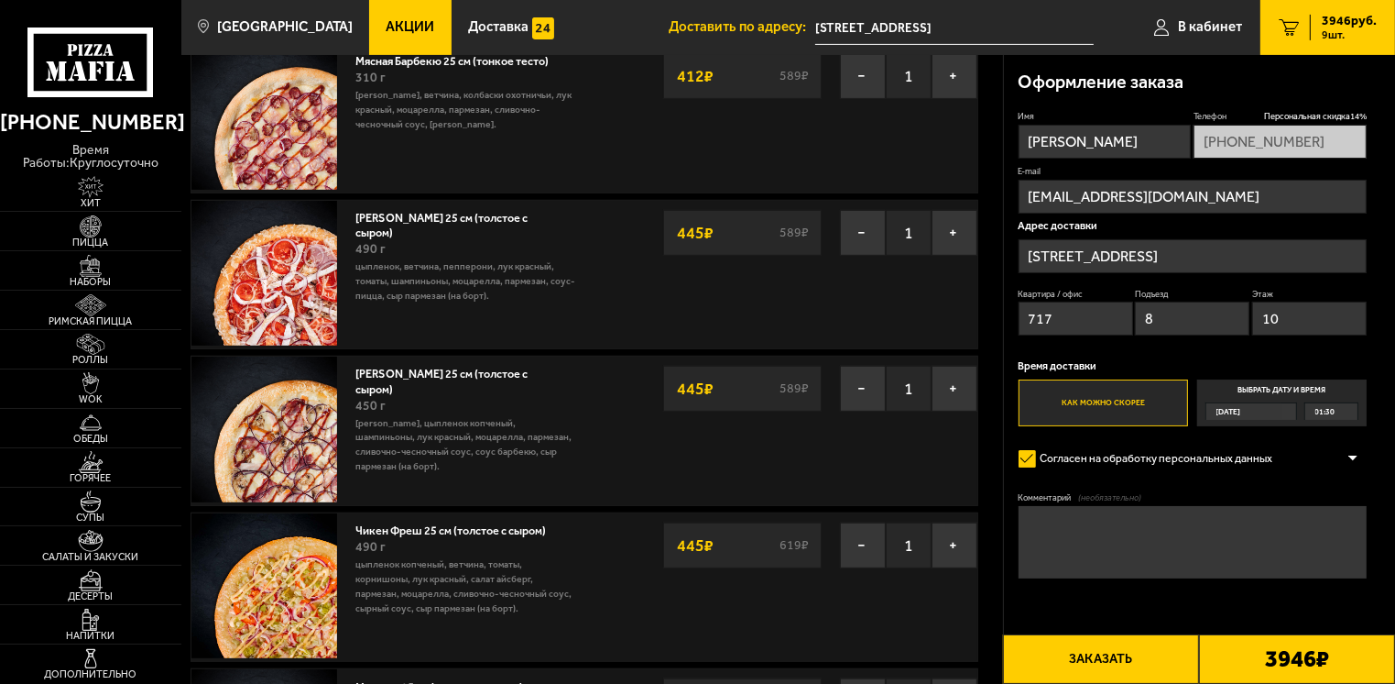
click at [1257, 253] on input "[STREET_ADDRESS]" at bounding box center [1193, 256] width 349 height 34
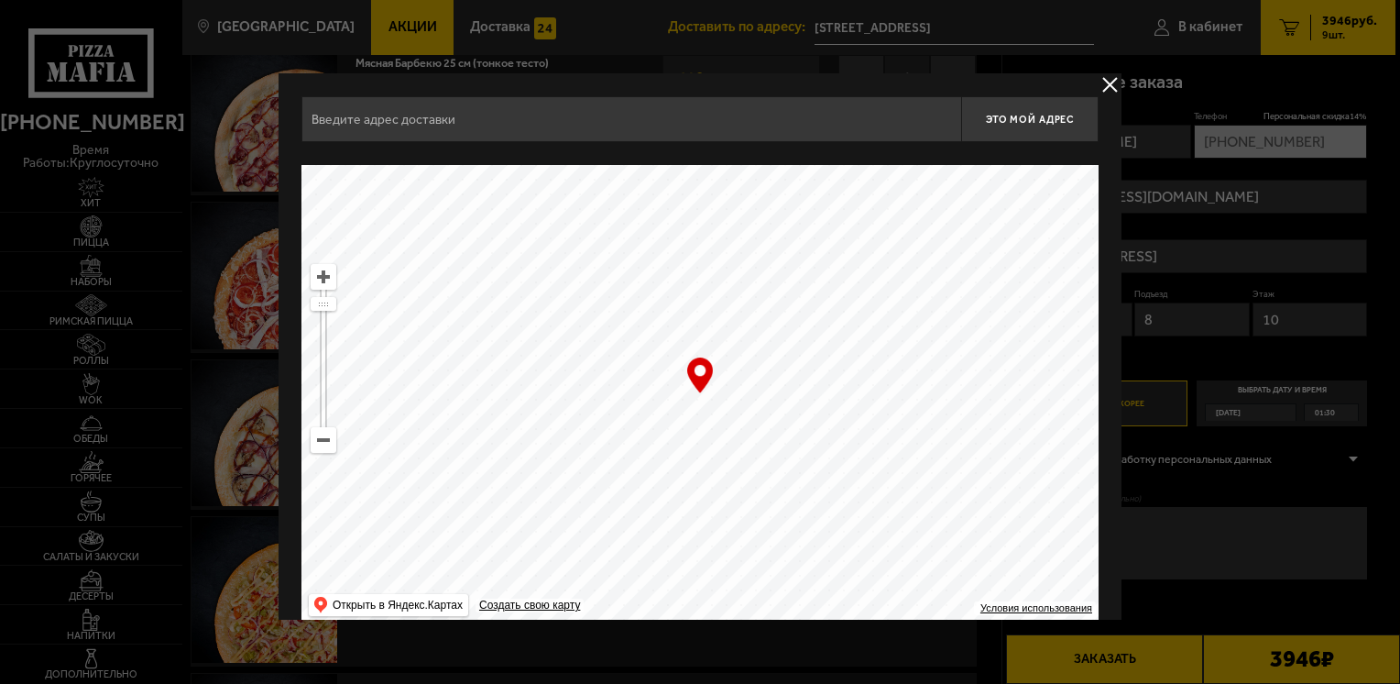
type input "[STREET_ADDRESS]"
click at [1257, 253] on div at bounding box center [700, 342] width 1400 height 684
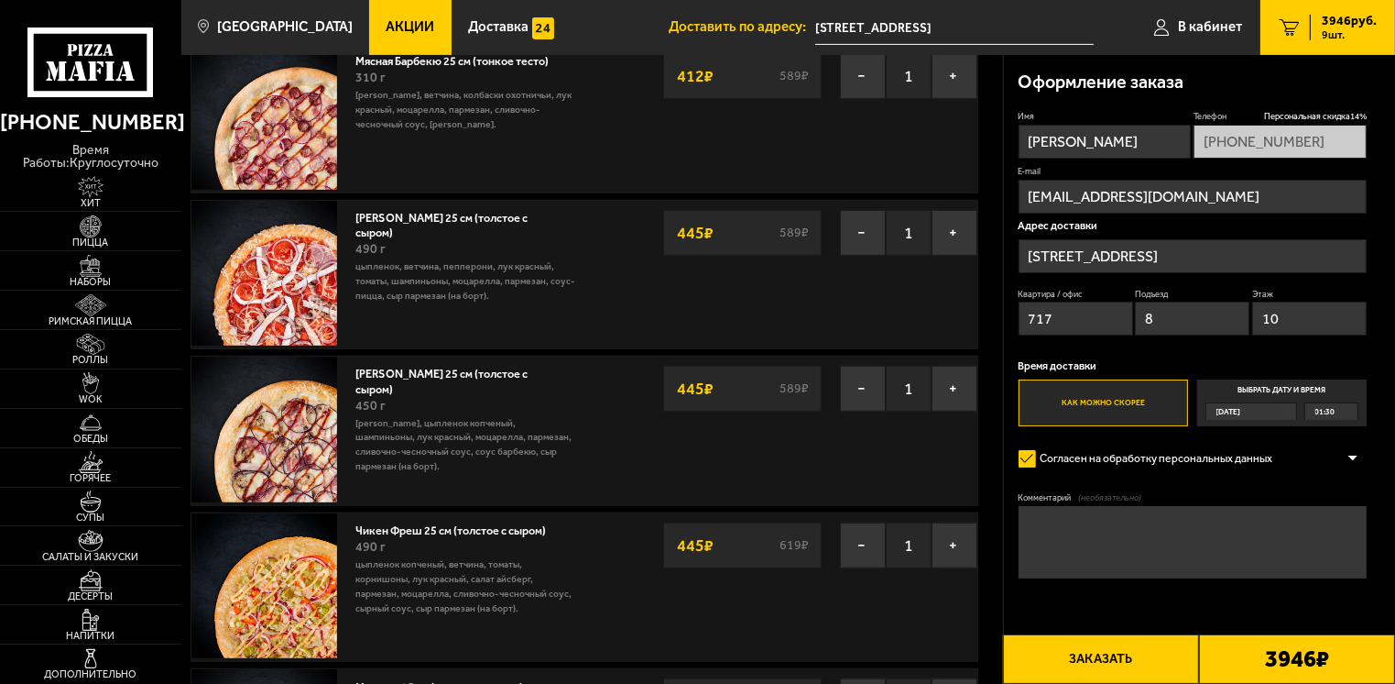
click at [1330, 409] on span "01:30" at bounding box center [1326, 411] width 20 height 16
click at [0, 0] on input "Выбрать дату и время Сегодня 01:30" at bounding box center [0, 0] width 0 height 0
click at [1350, 410] on div "01:30" at bounding box center [1332, 411] width 53 height 16
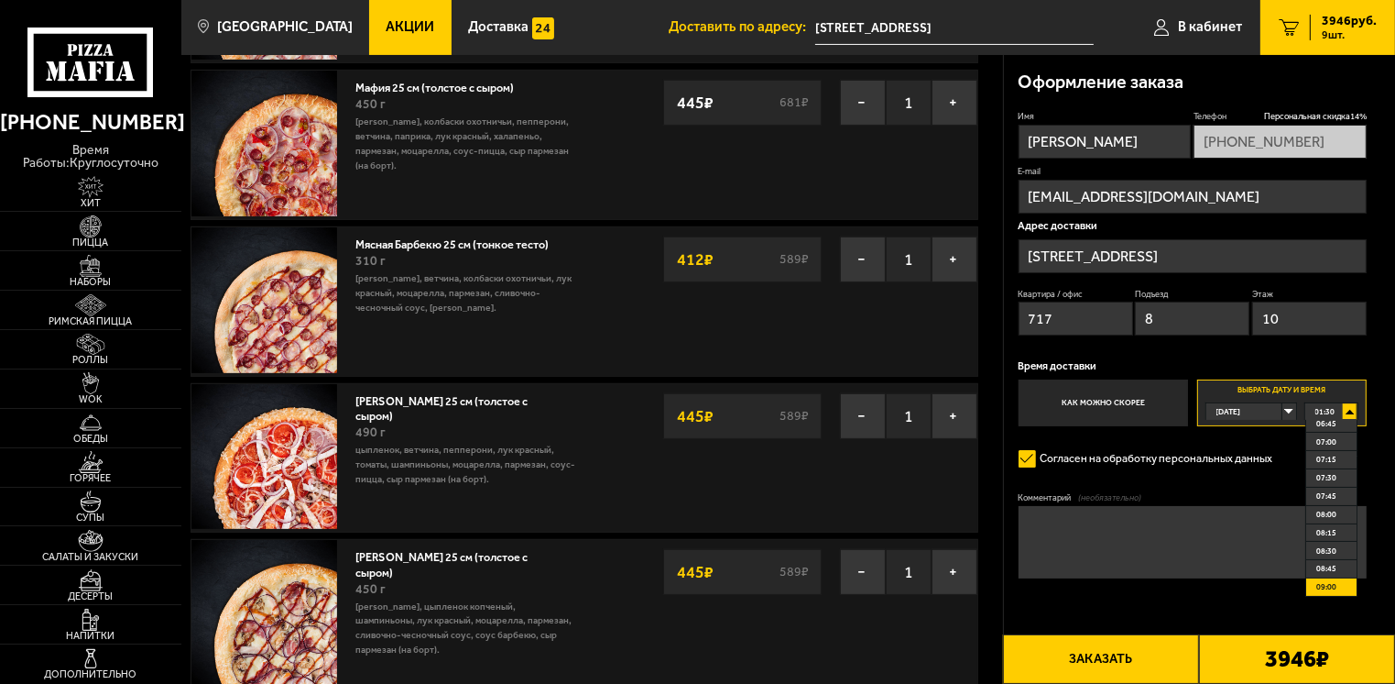
scroll to position [367, 0]
click at [1330, 516] on span "07:45" at bounding box center [1327, 516] width 20 height 16
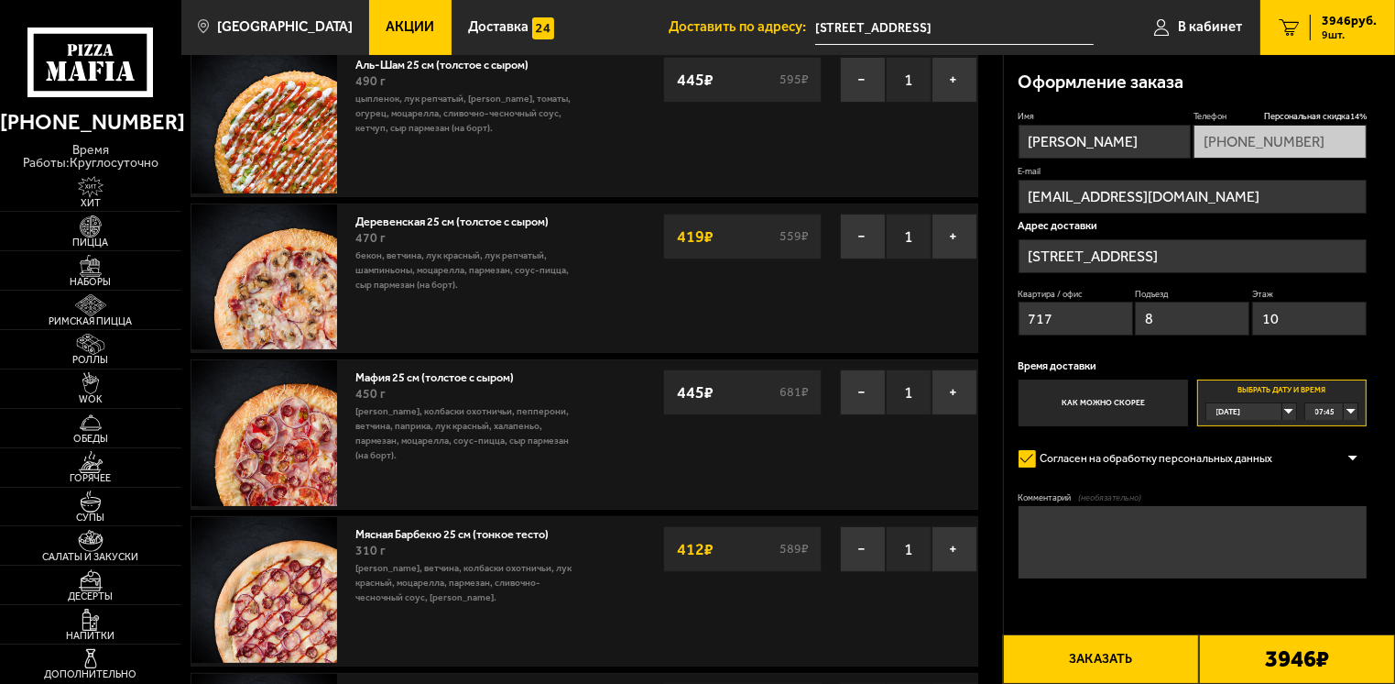
scroll to position [0, 0]
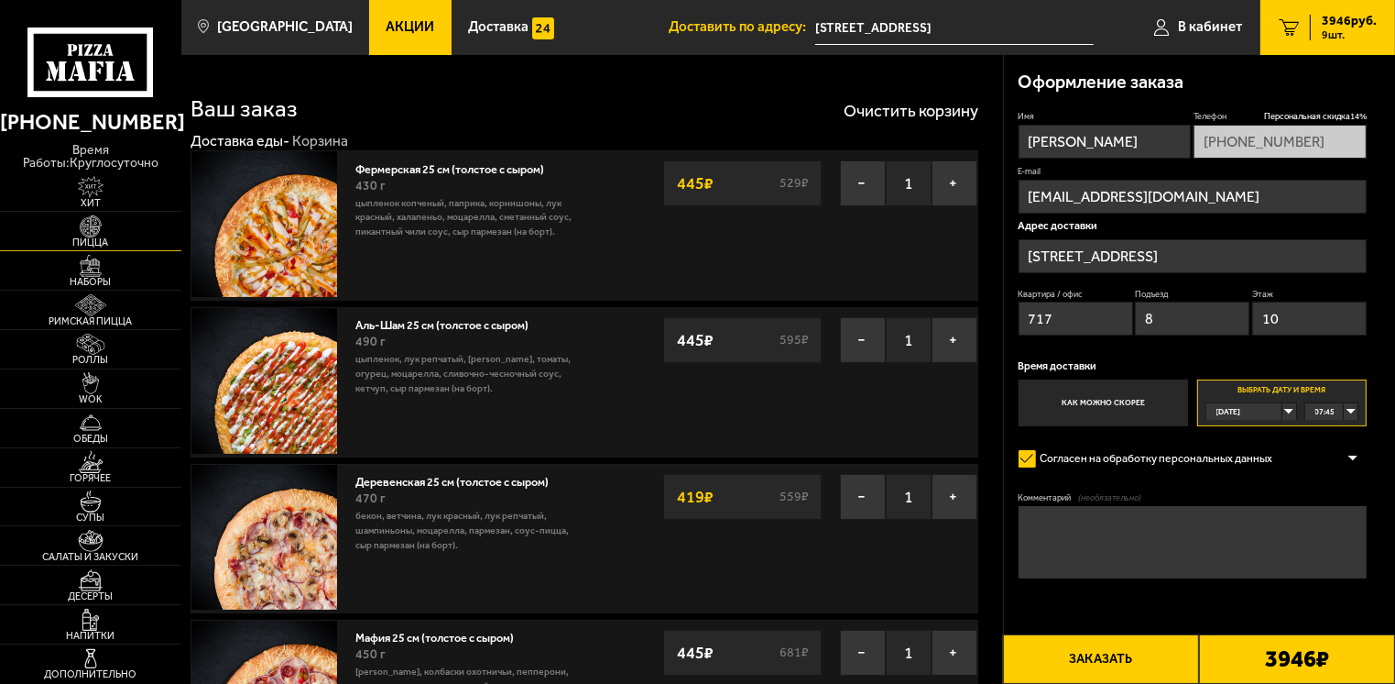
click at [93, 237] on span "Пицца" at bounding box center [90, 242] width 181 height 10
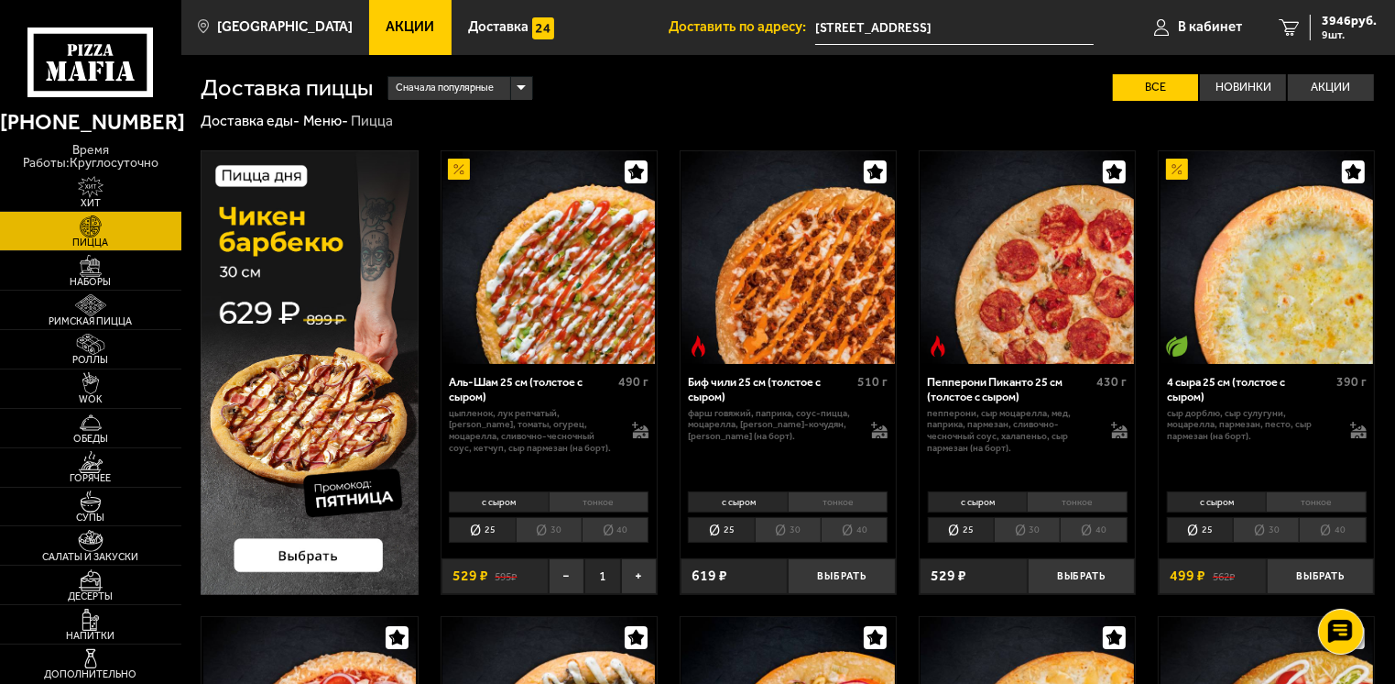
click at [309, 453] on img at bounding box center [309, 372] width 217 height 444
click at [262, 255] on img at bounding box center [309, 372] width 217 height 444
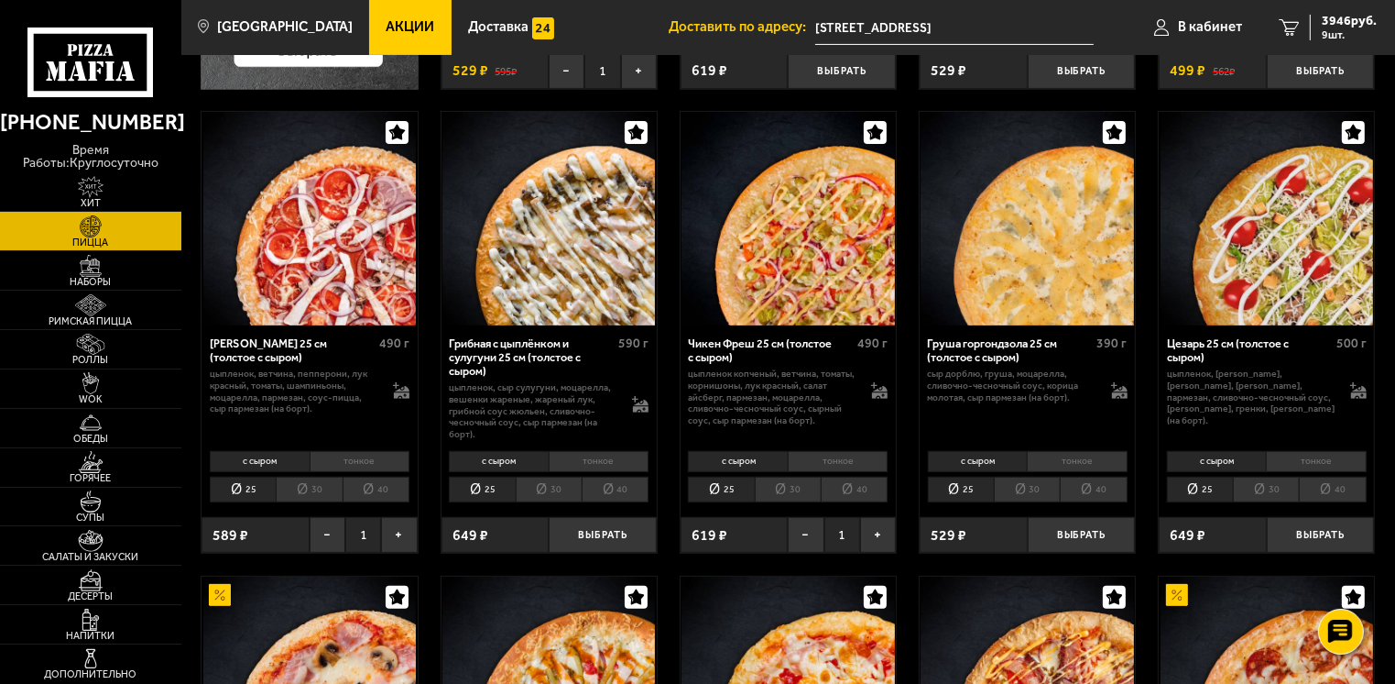
scroll to position [550, 0]
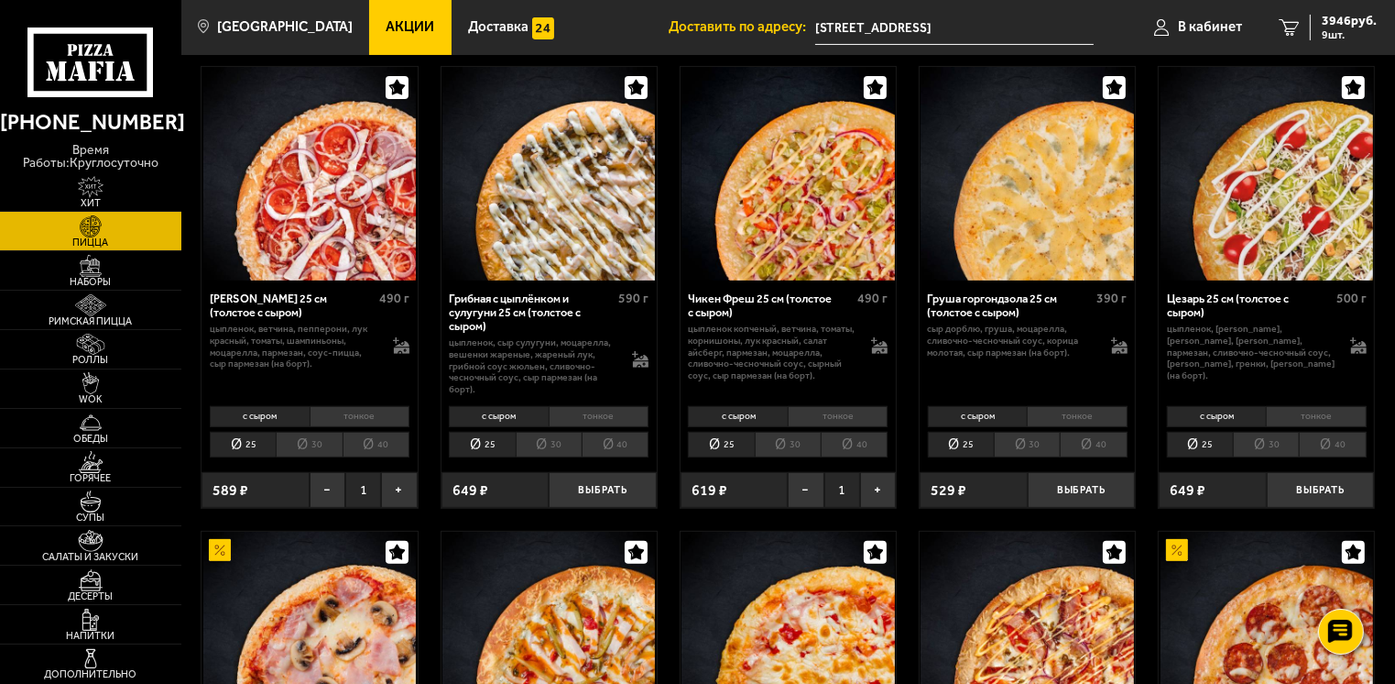
click at [543, 437] on li "30" at bounding box center [549, 445] width 66 height 26
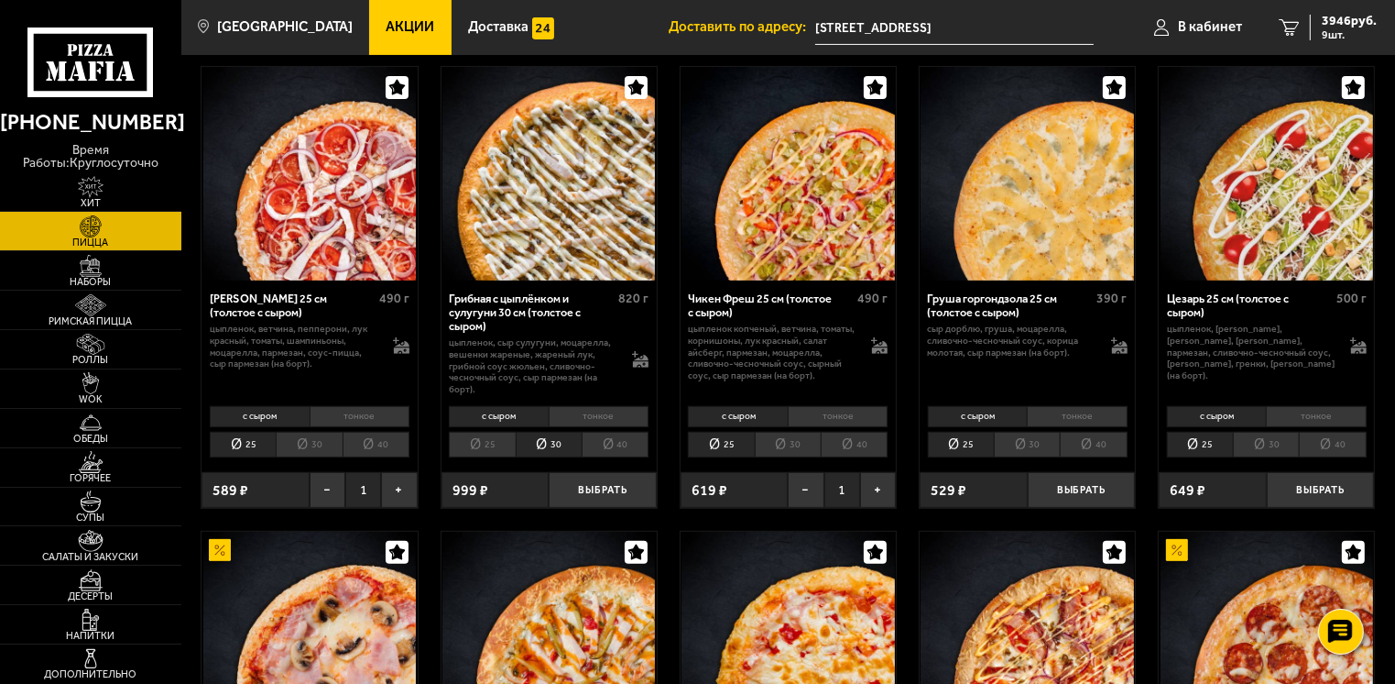
click at [543, 437] on li "30" at bounding box center [549, 445] width 66 height 26
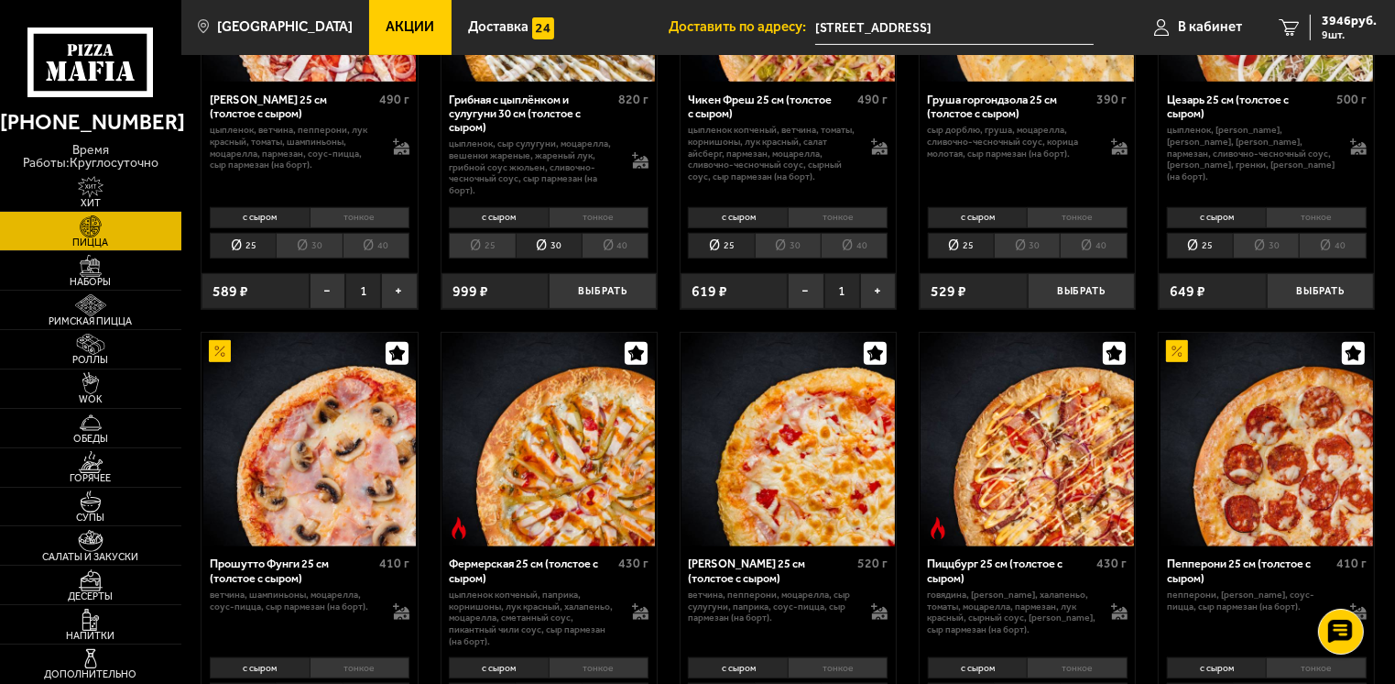
scroll to position [916, 0]
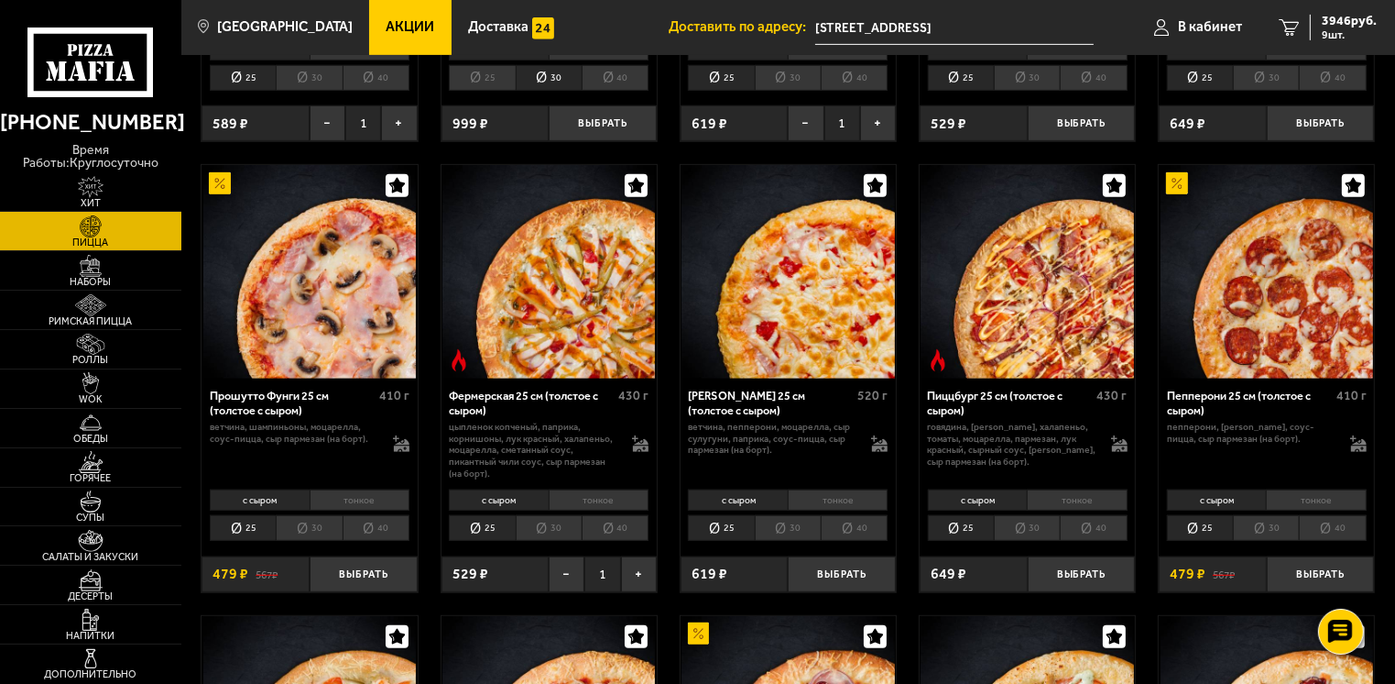
click at [549, 526] on li "30" at bounding box center [549, 528] width 66 height 26
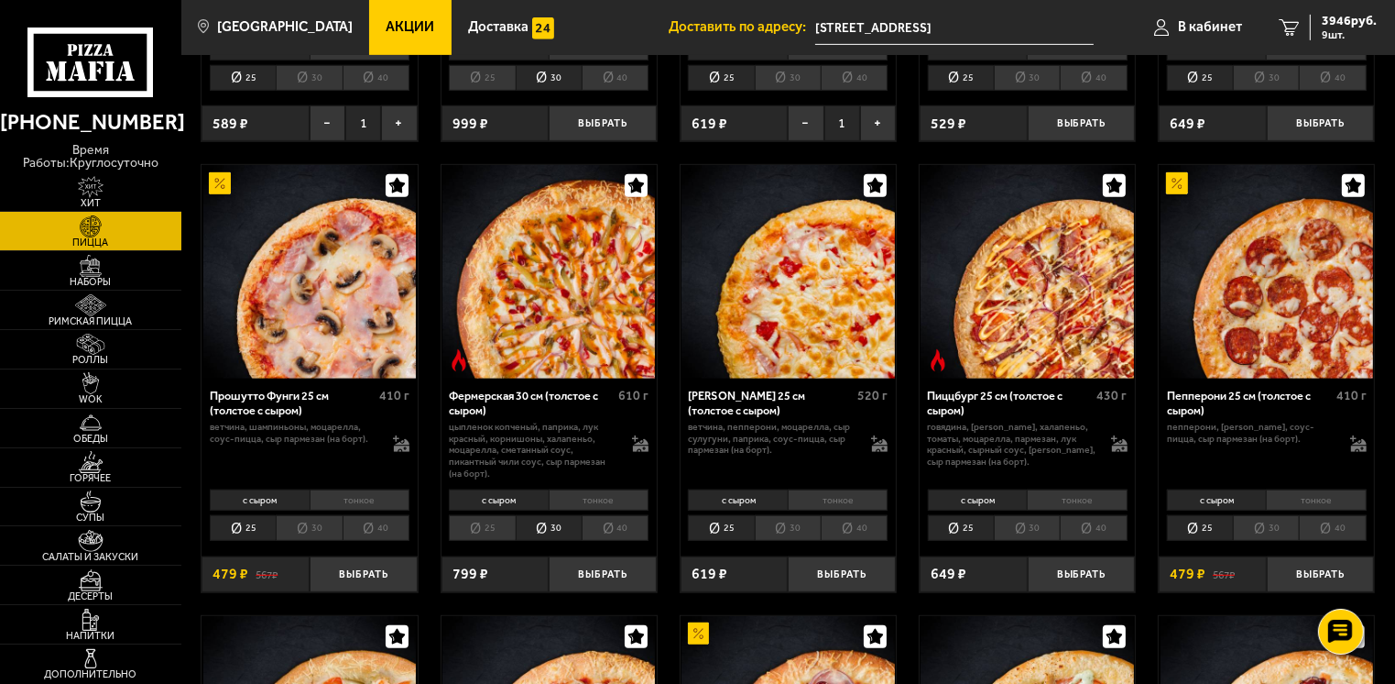
click at [324, 530] on li "30" at bounding box center [309, 528] width 66 height 26
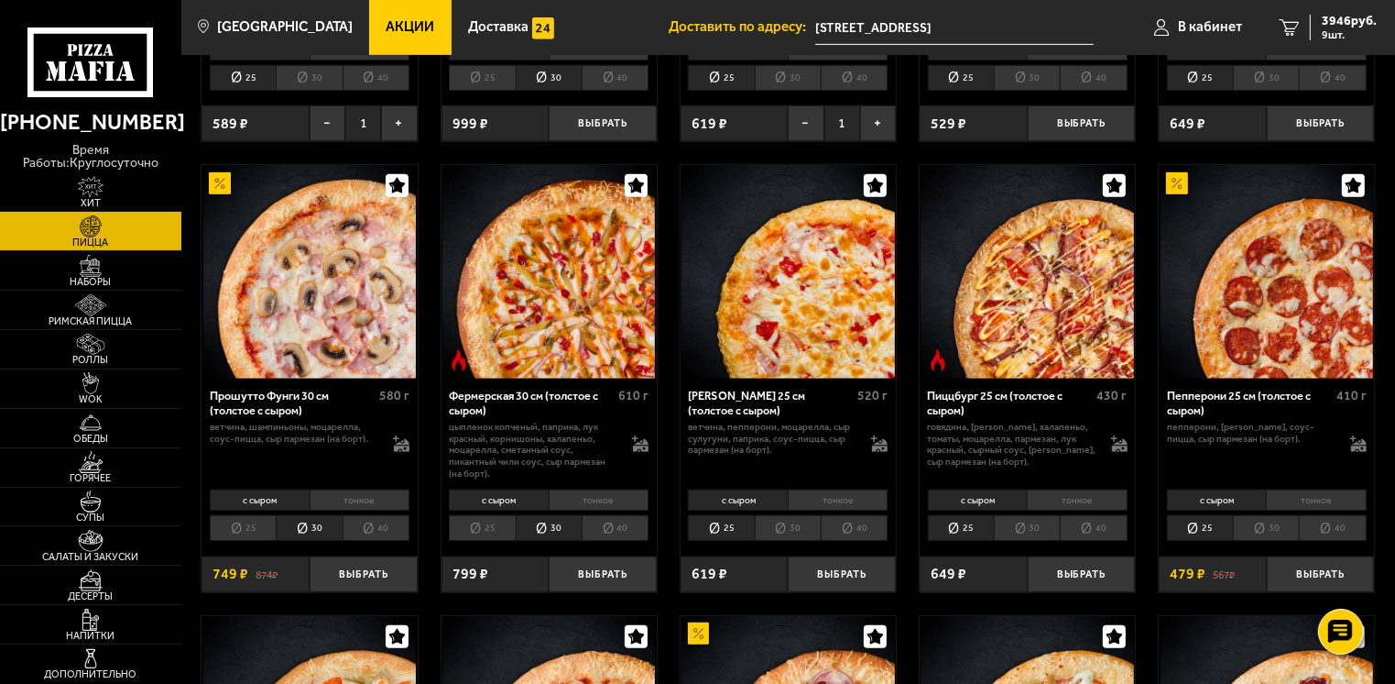
click at [1037, 524] on li "30" at bounding box center [1027, 528] width 66 height 26
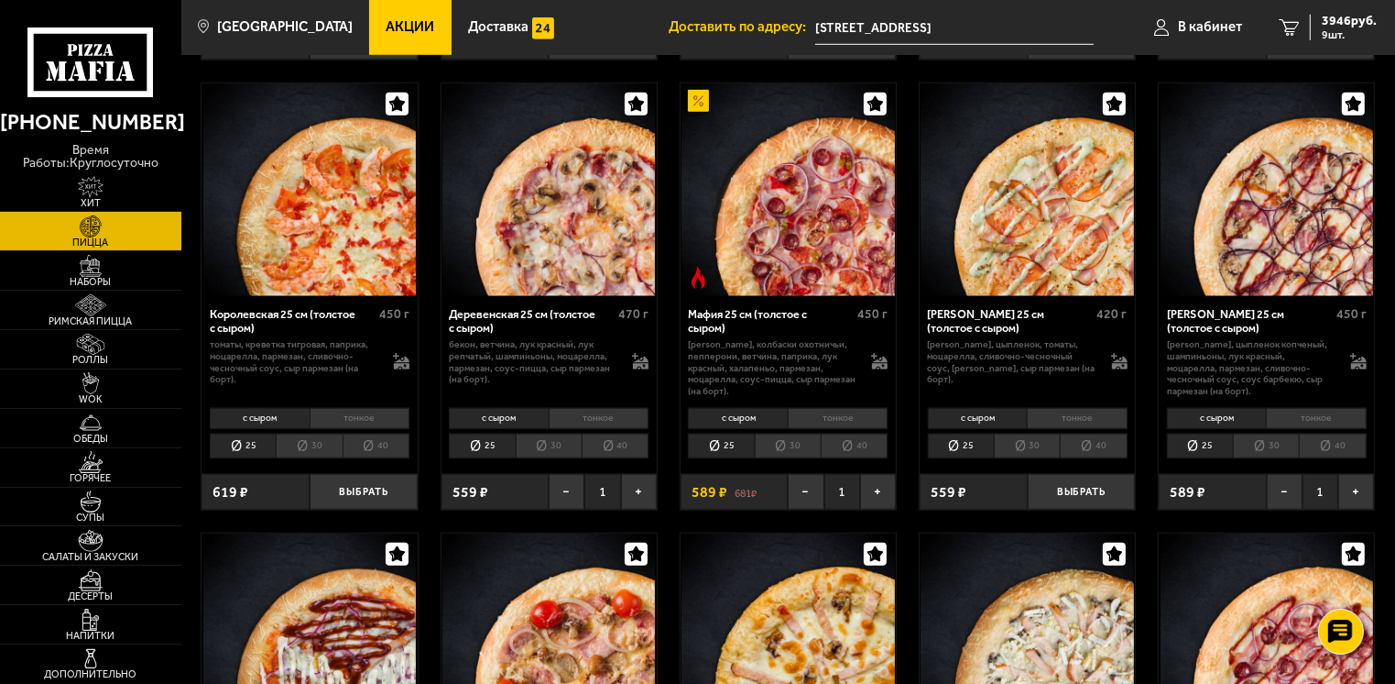
scroll to position [1466, 0]
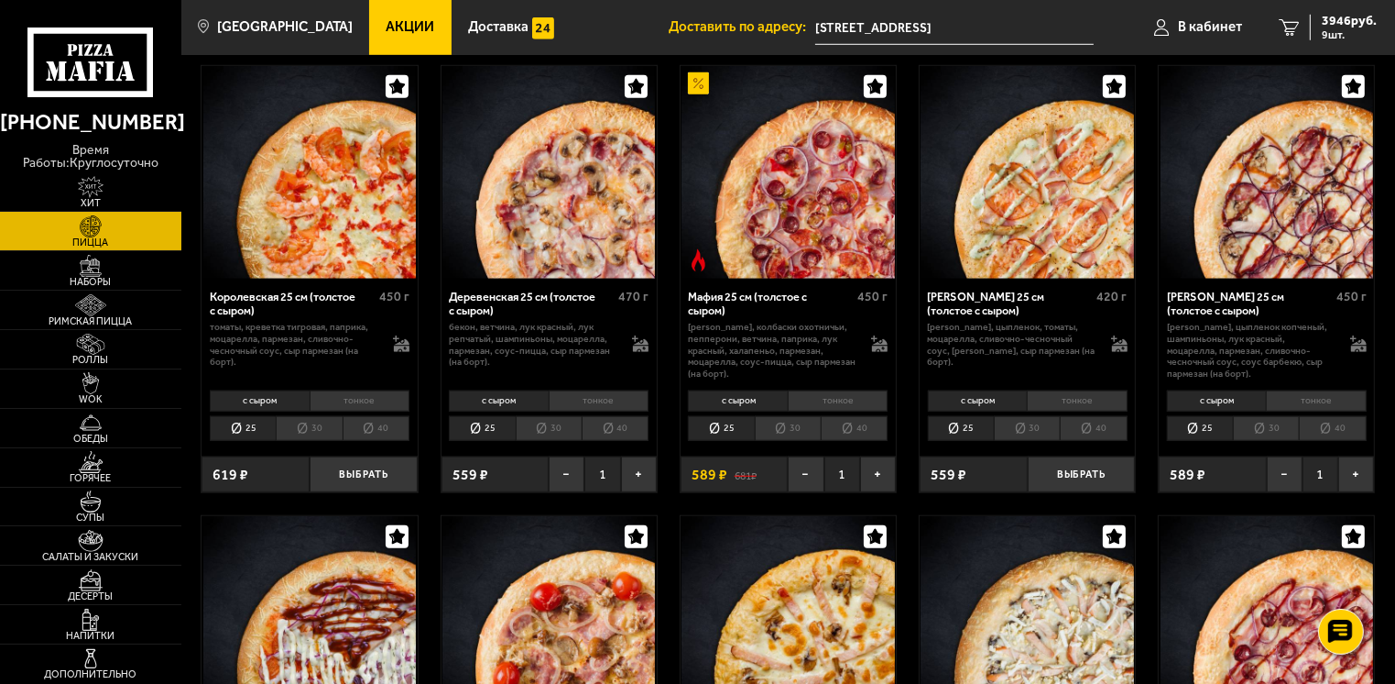
click at [1006, 432] on li "30" at bounding box center [1027, 429] width 66 height 26
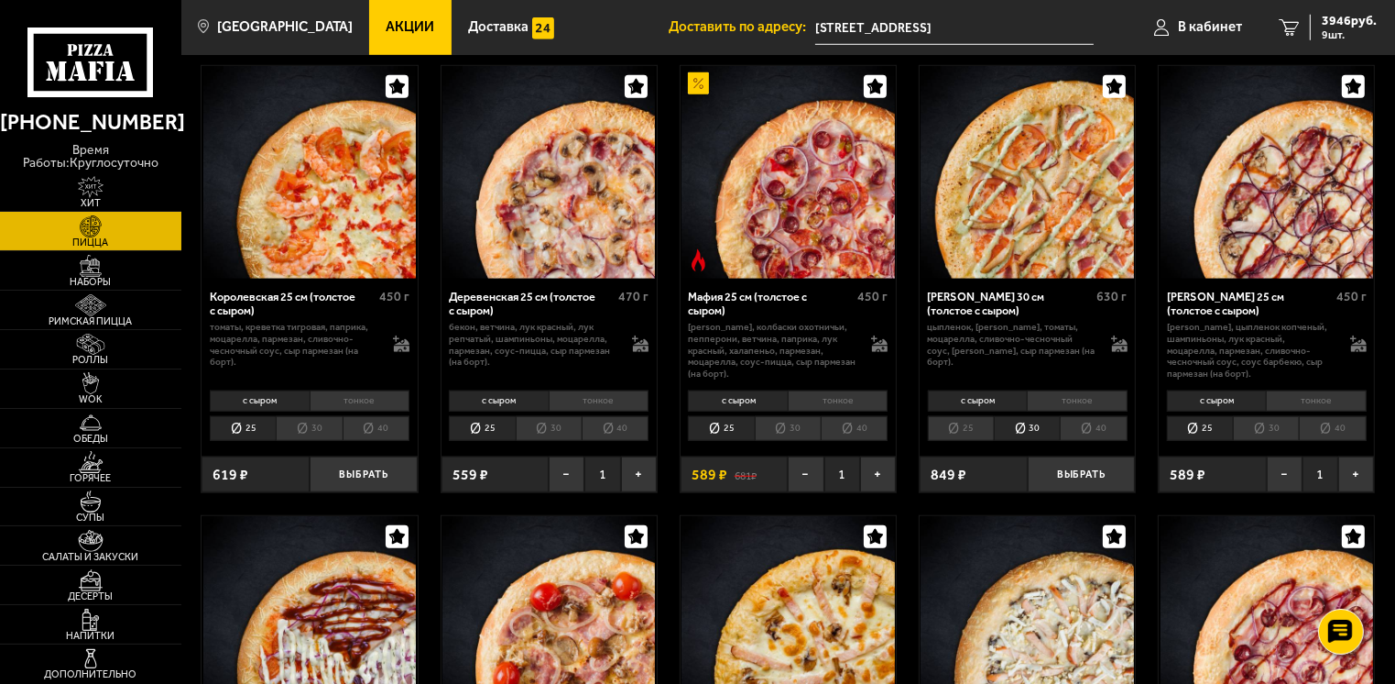
click at [776, 432] on li "30" at bounding box center [788, 429] width 66 height 26
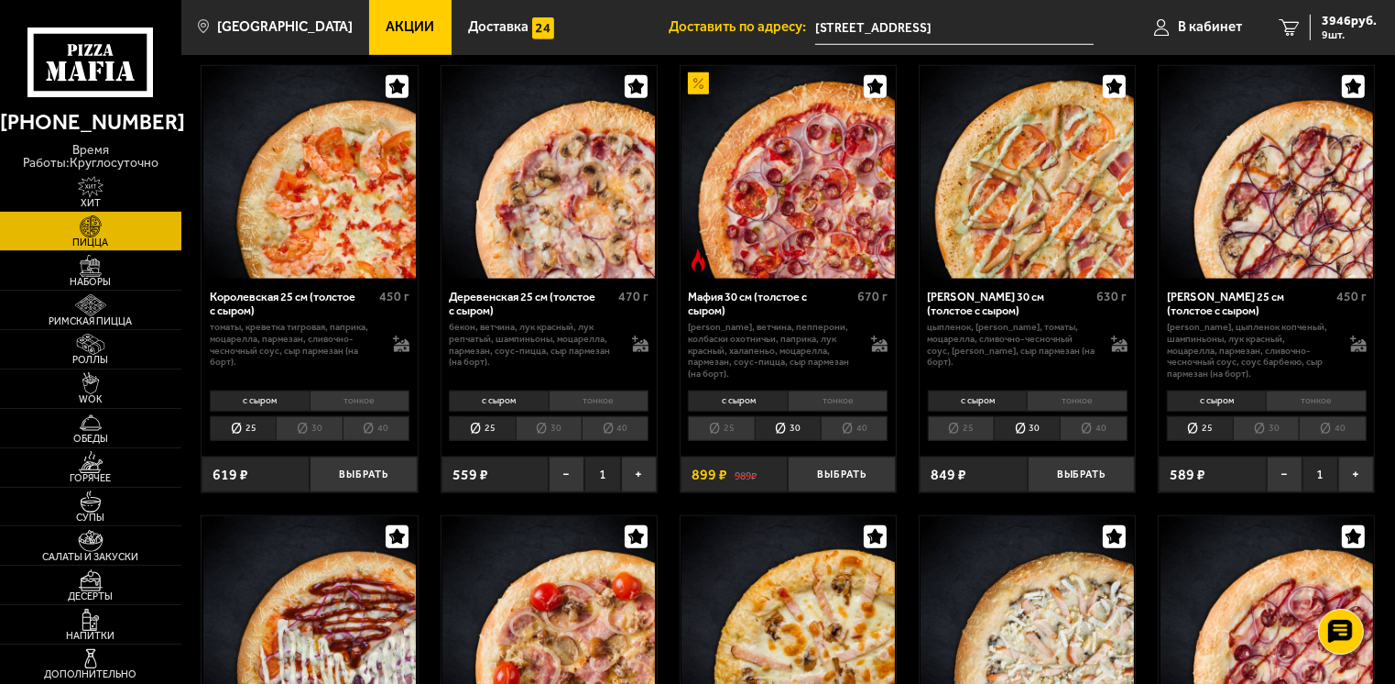
click at [567, 428] on li "30" at bounding box center [549, 429] width 66 height 26
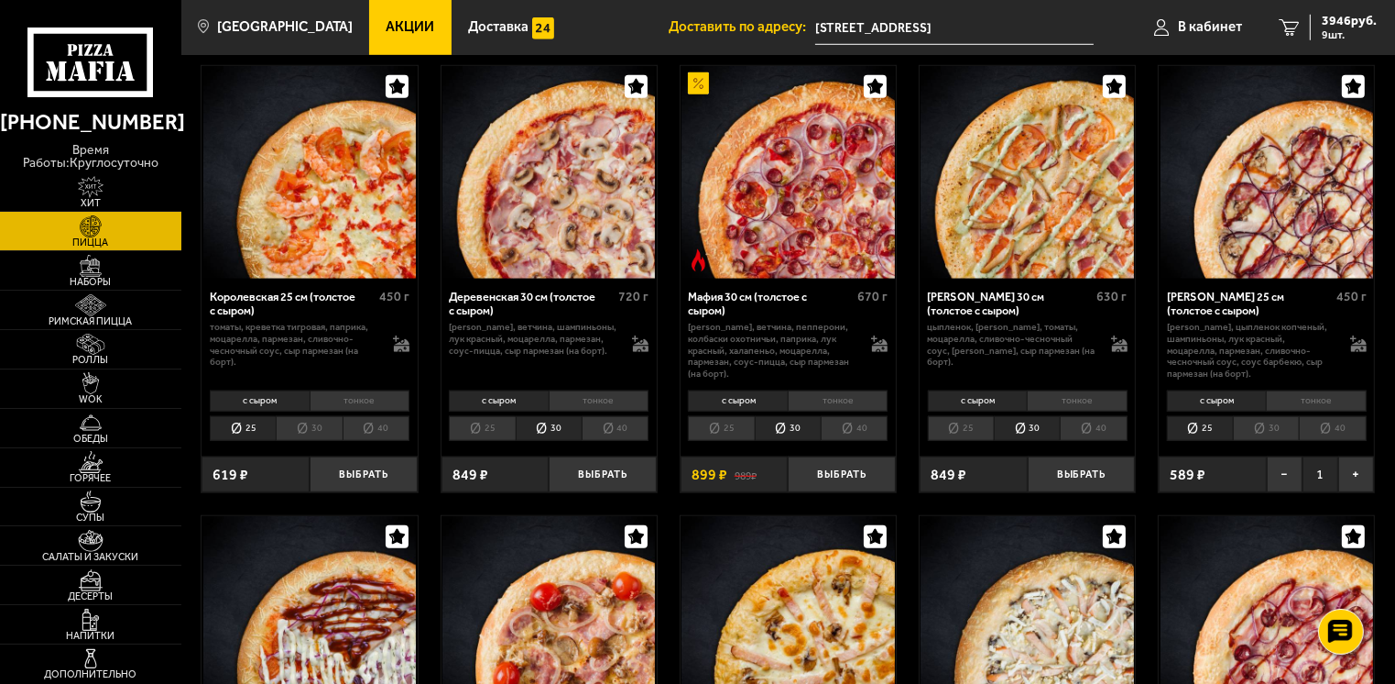
click at [323, 420] on li "30" at bounding box center [309, 429] width 66 height 26
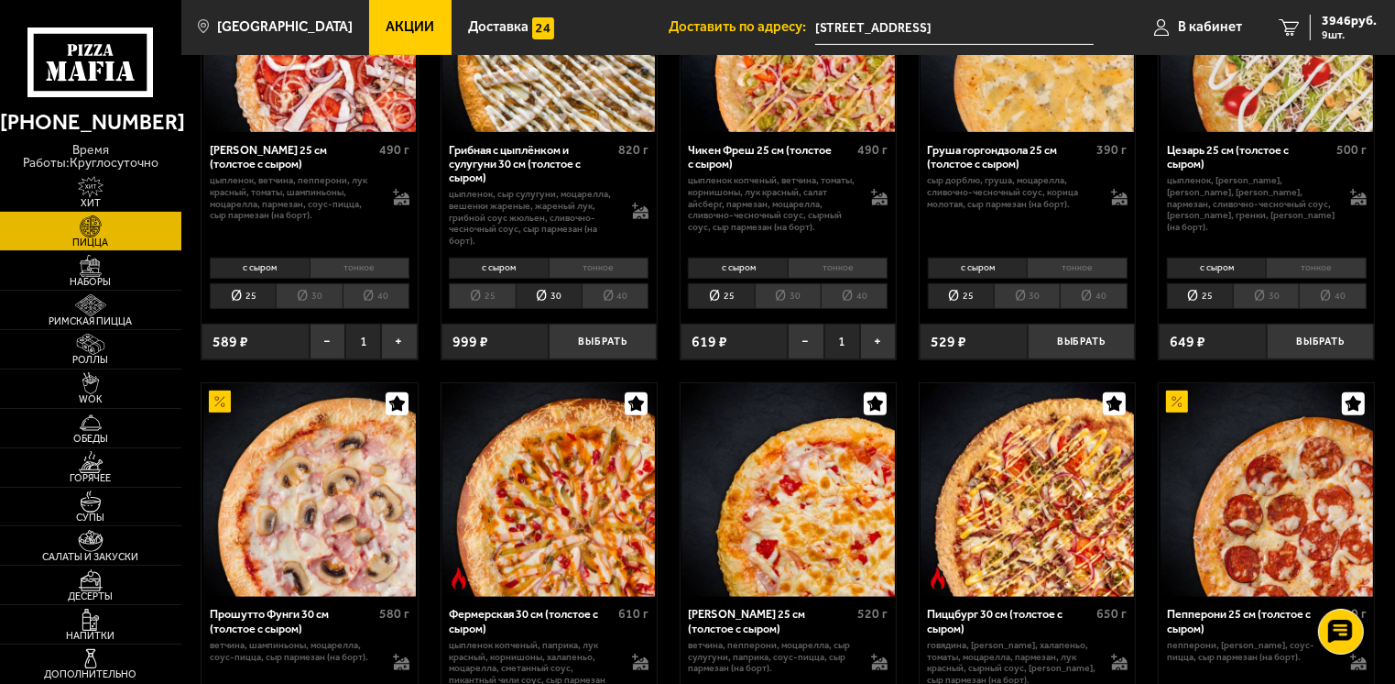
scroll to position [0, 0]
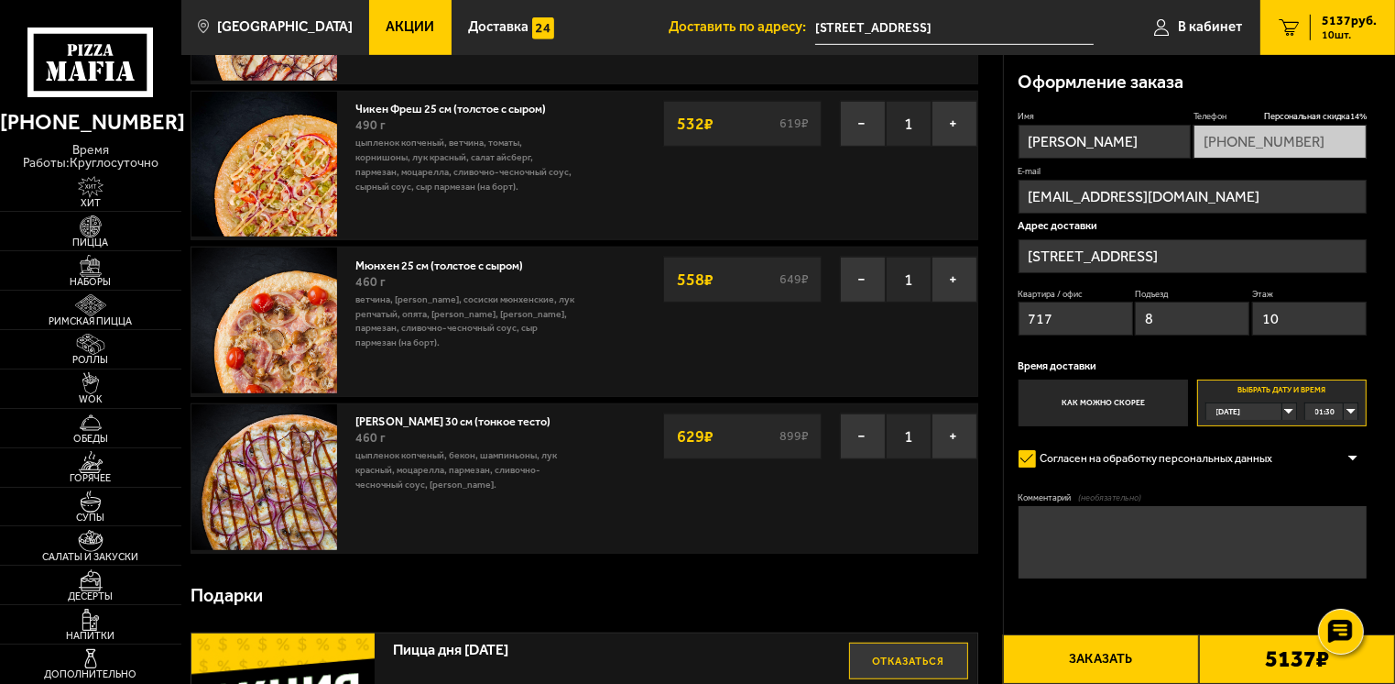
scroll to position [1100, 0]
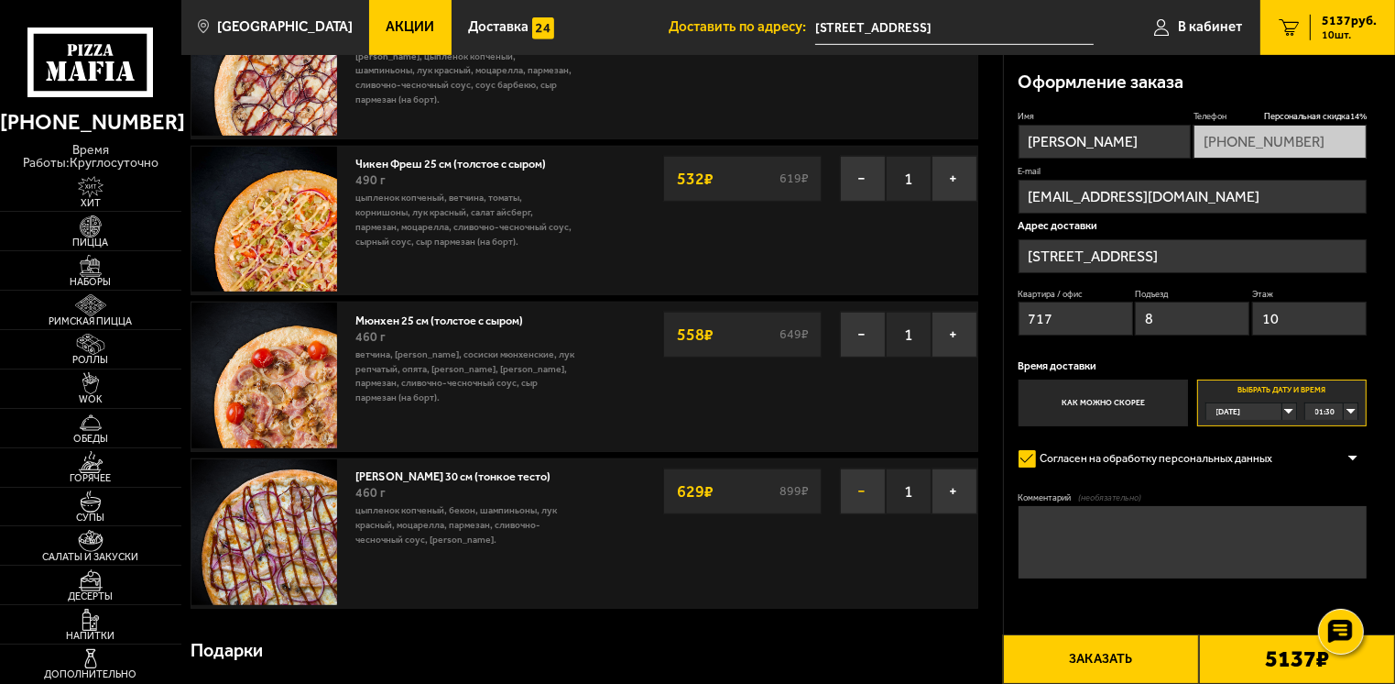
click at [859, 487] on button "−" at bounding box center [863, 491] width 46 height 46
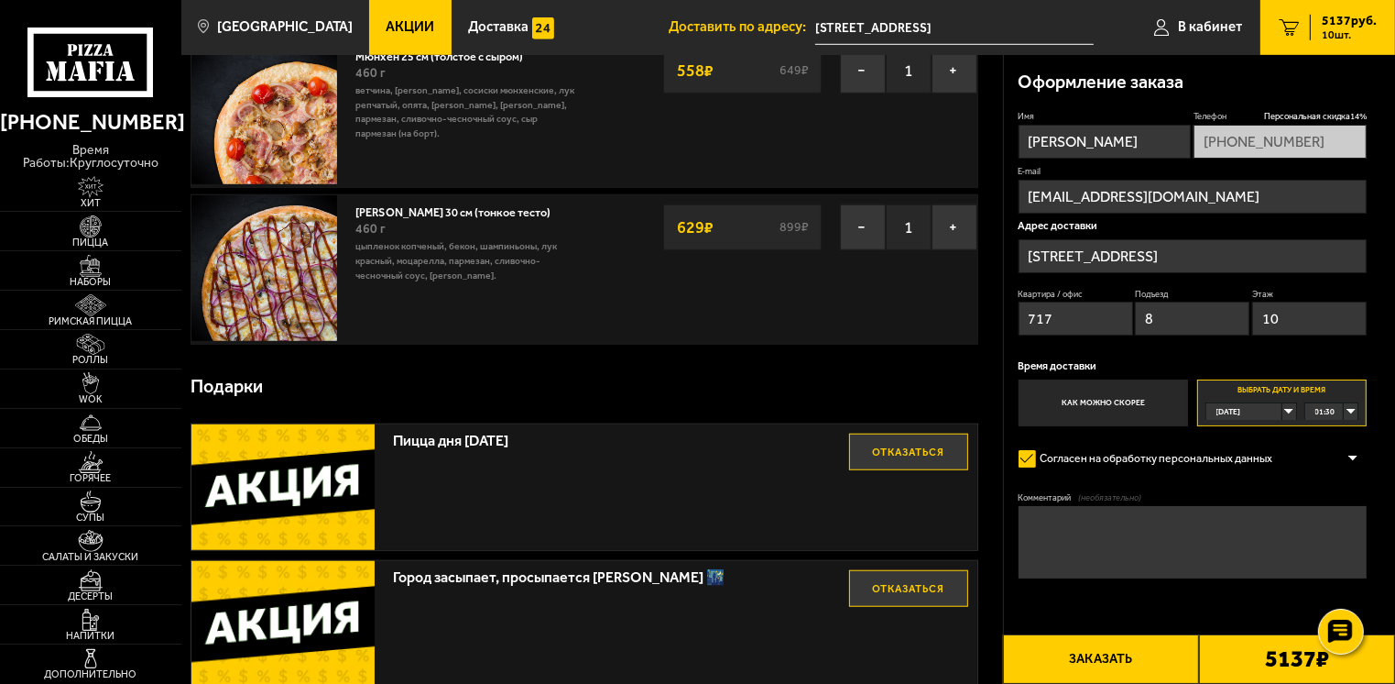
scroll to position [1407, 0]
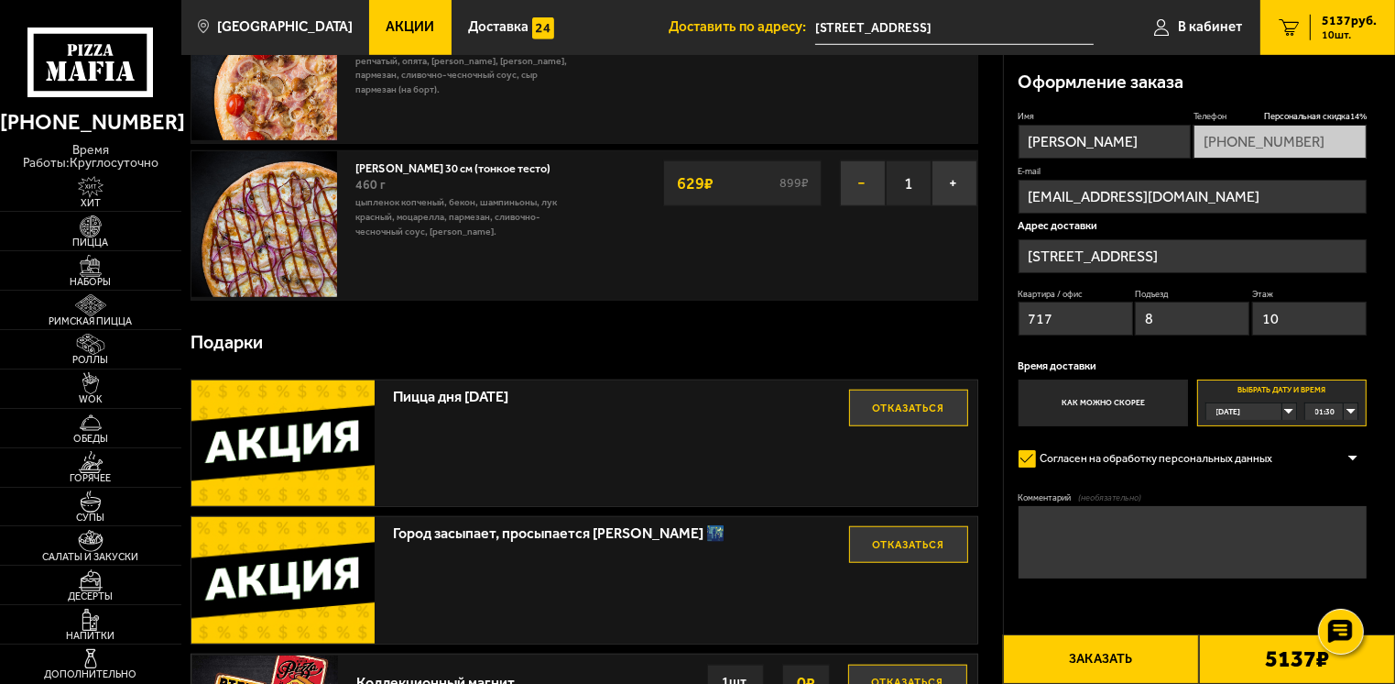
click at [860, 178] on button "−" at bounding box center [863, 183] width 46 height 46
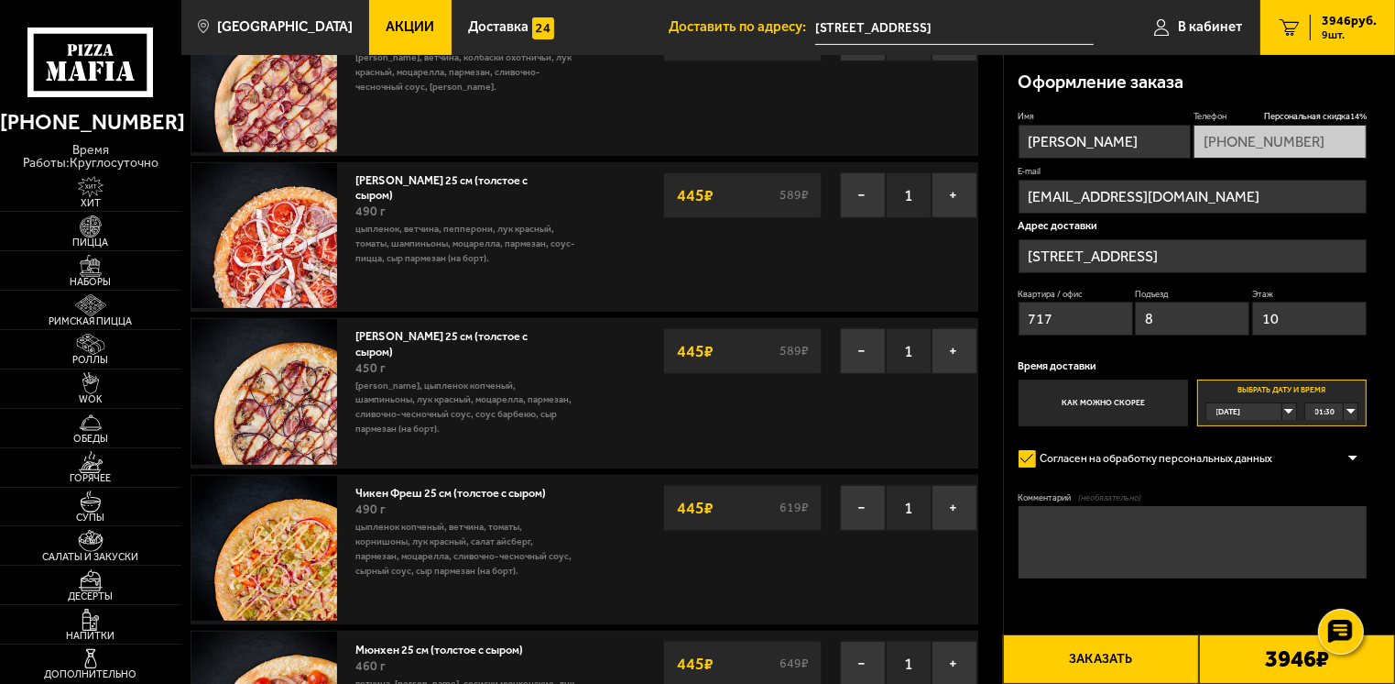
scroll to position [0, 0]
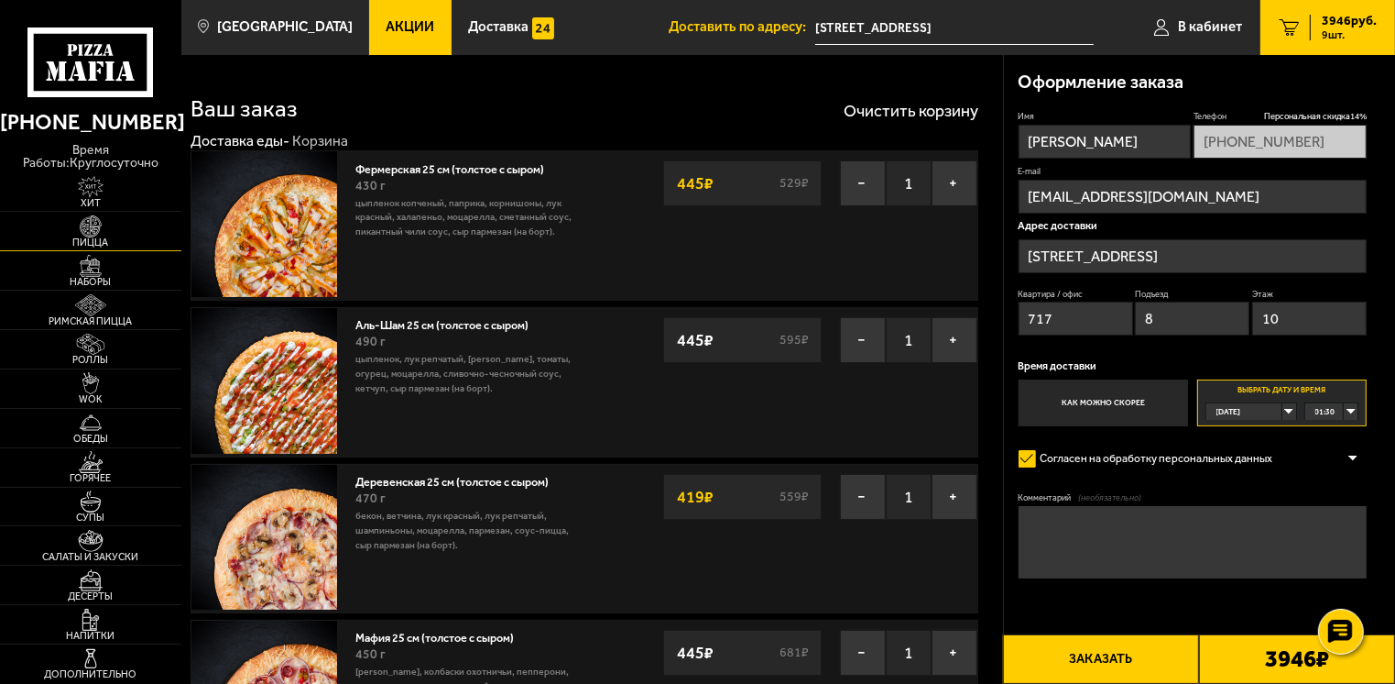
click at [87, 222] on img at bounding box center [91, 226] width 56 height 22
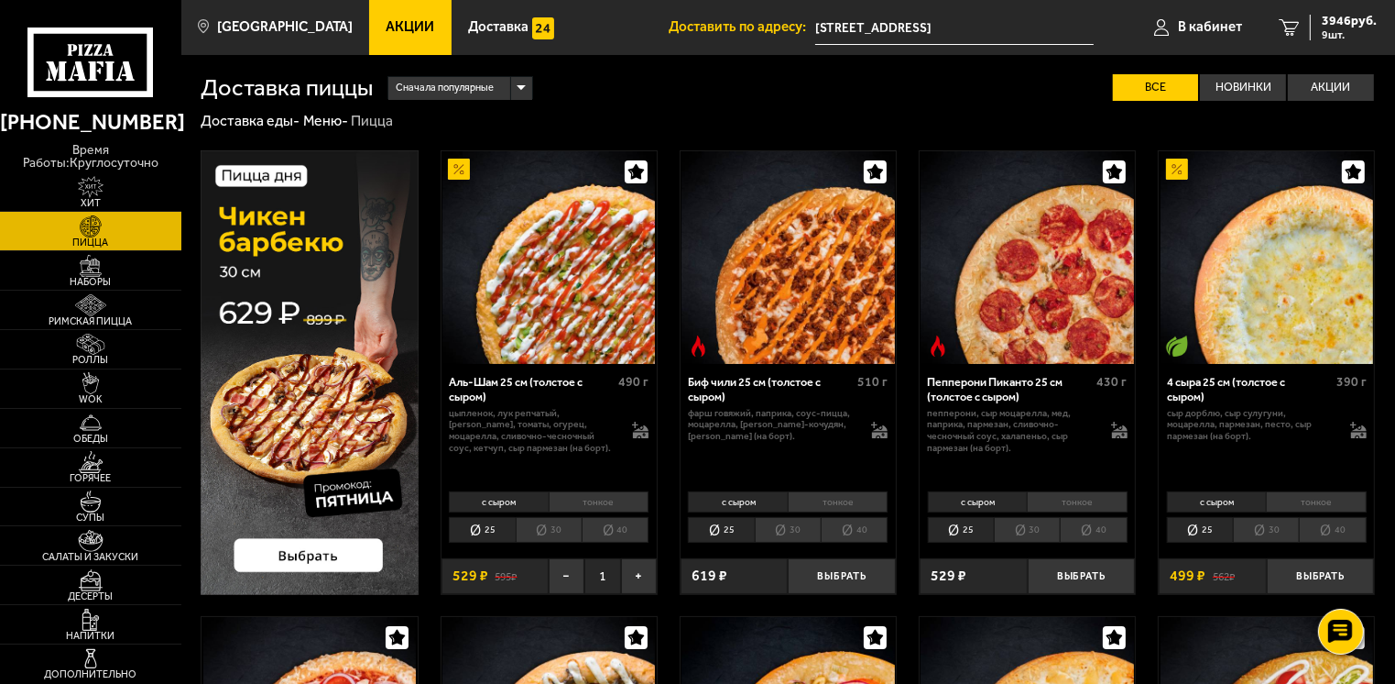
click at [290, 277] on img at bounding box center [309, 372] width 217 height 444
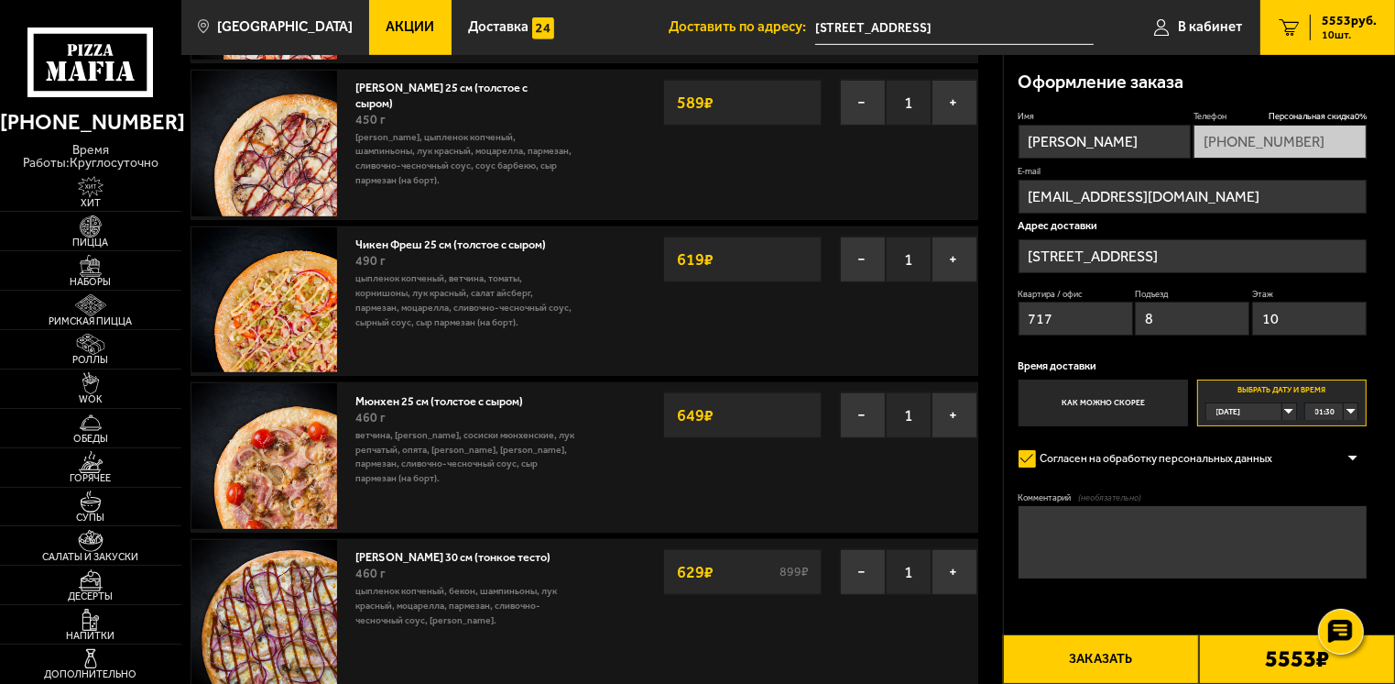
scroll to position [1466, 0]
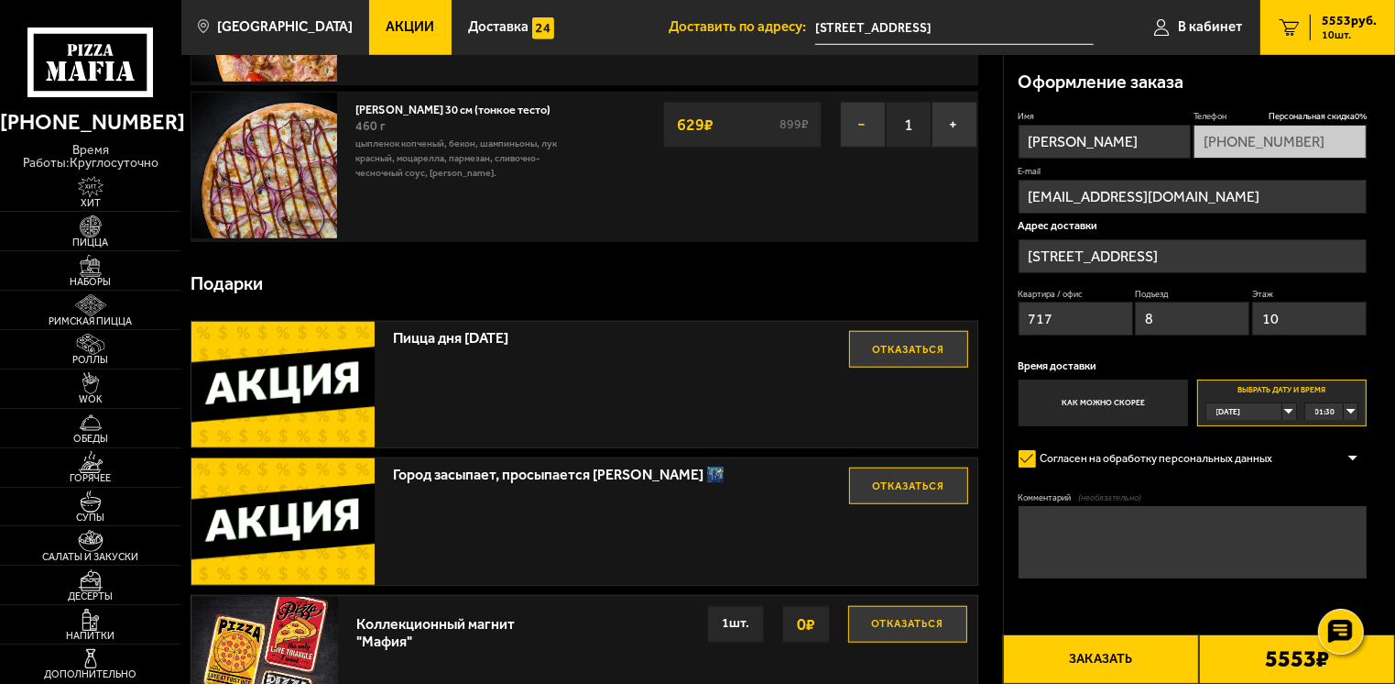
click at [871, 121] on button "−" at bounding box center [863, 125] width 46 height 46
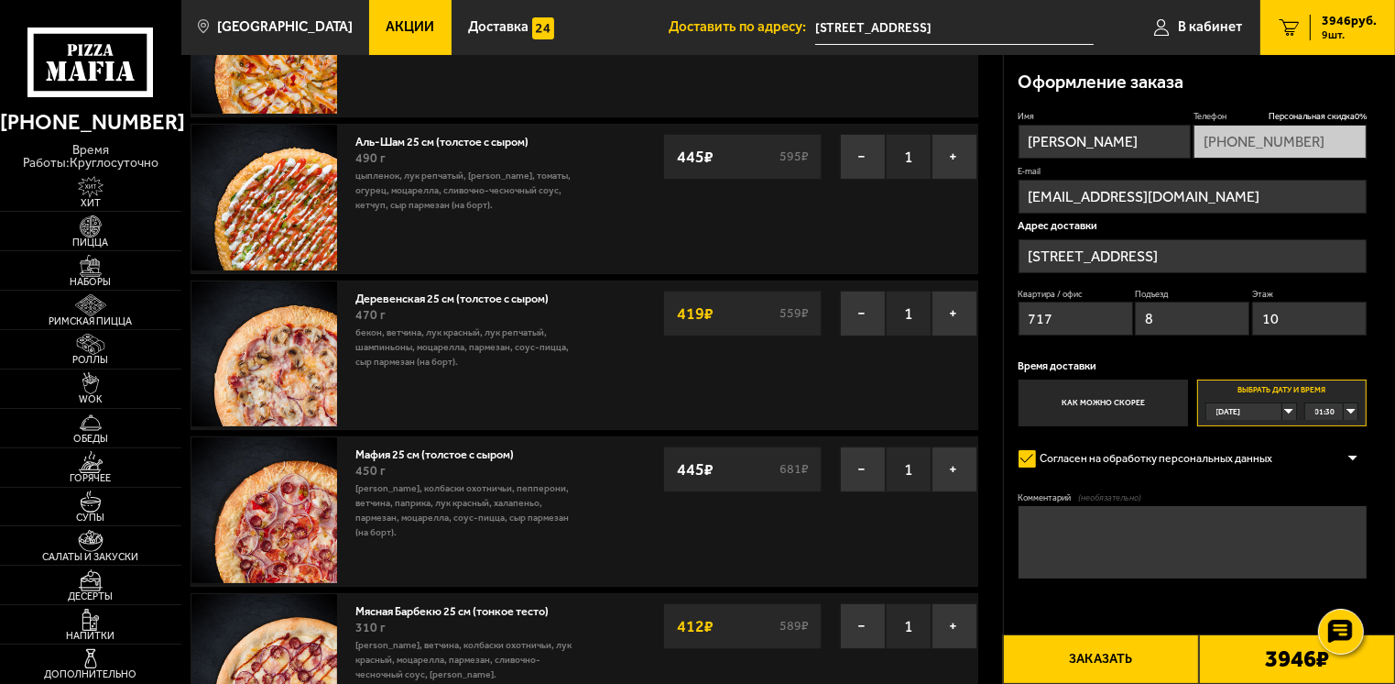
scroll to position [0, 0]
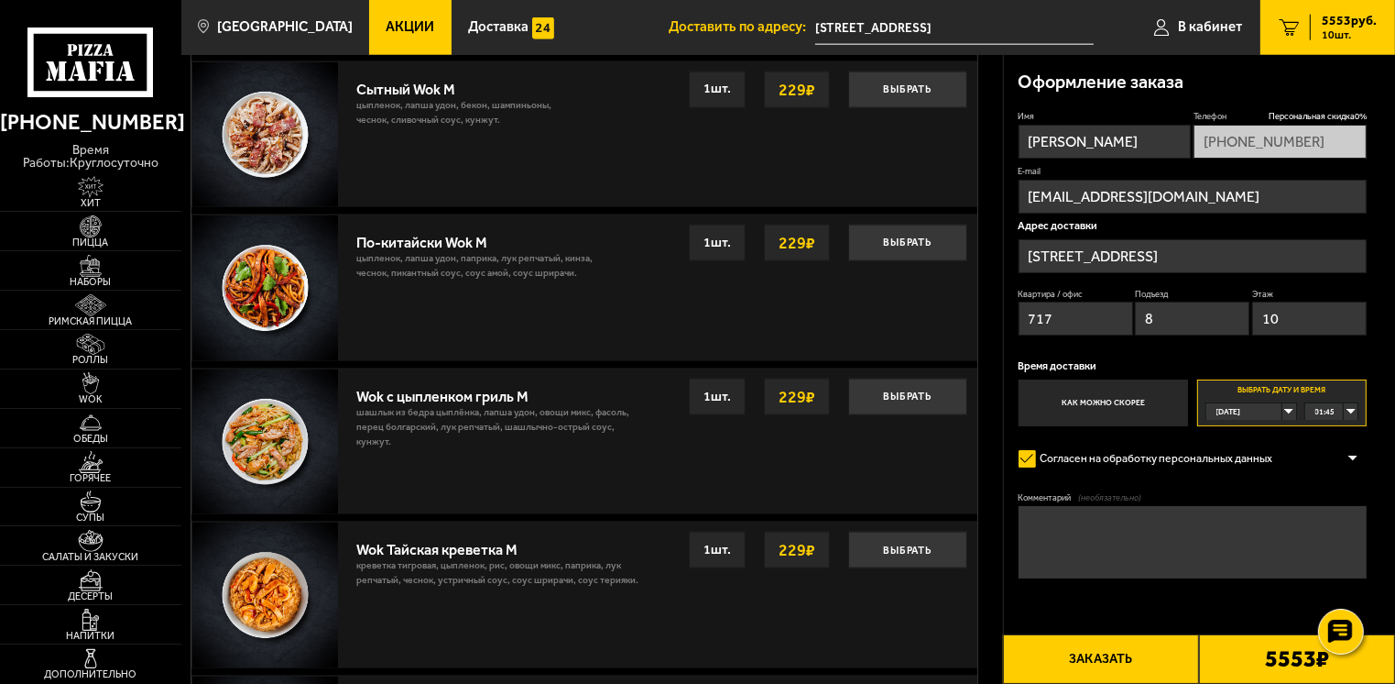
scroll to position [2873, 0]
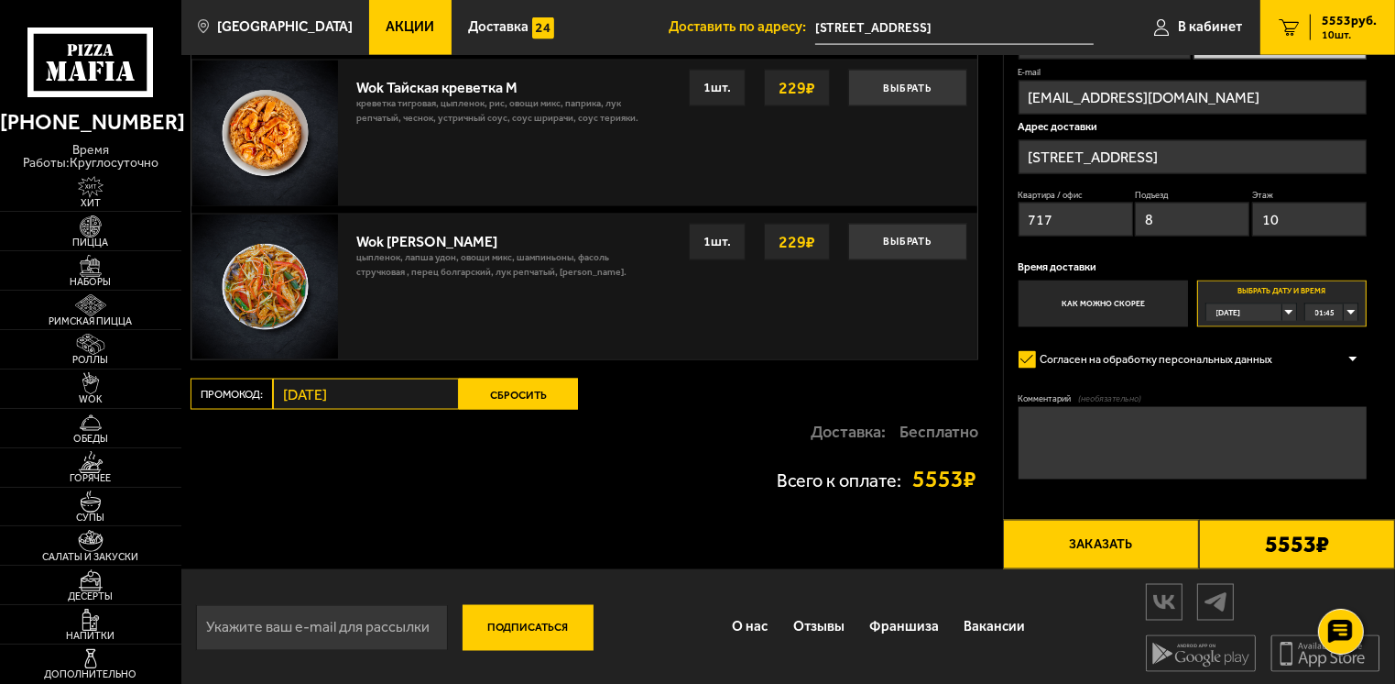
click at [548, 391] on button "Сбросить" at bounding box center [518, 393] width 119 height 31
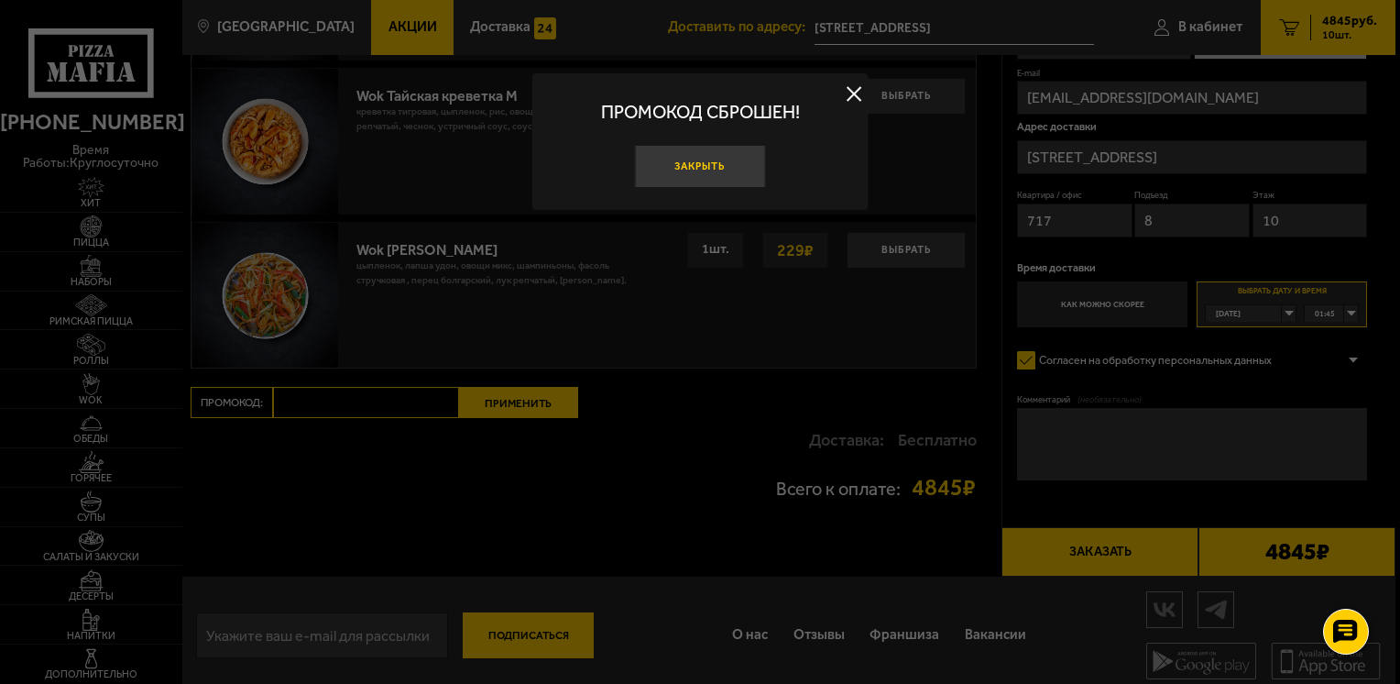
click at [725, 167] on button "Закрыть" at bounding box center [699, 167] width 131 height 44
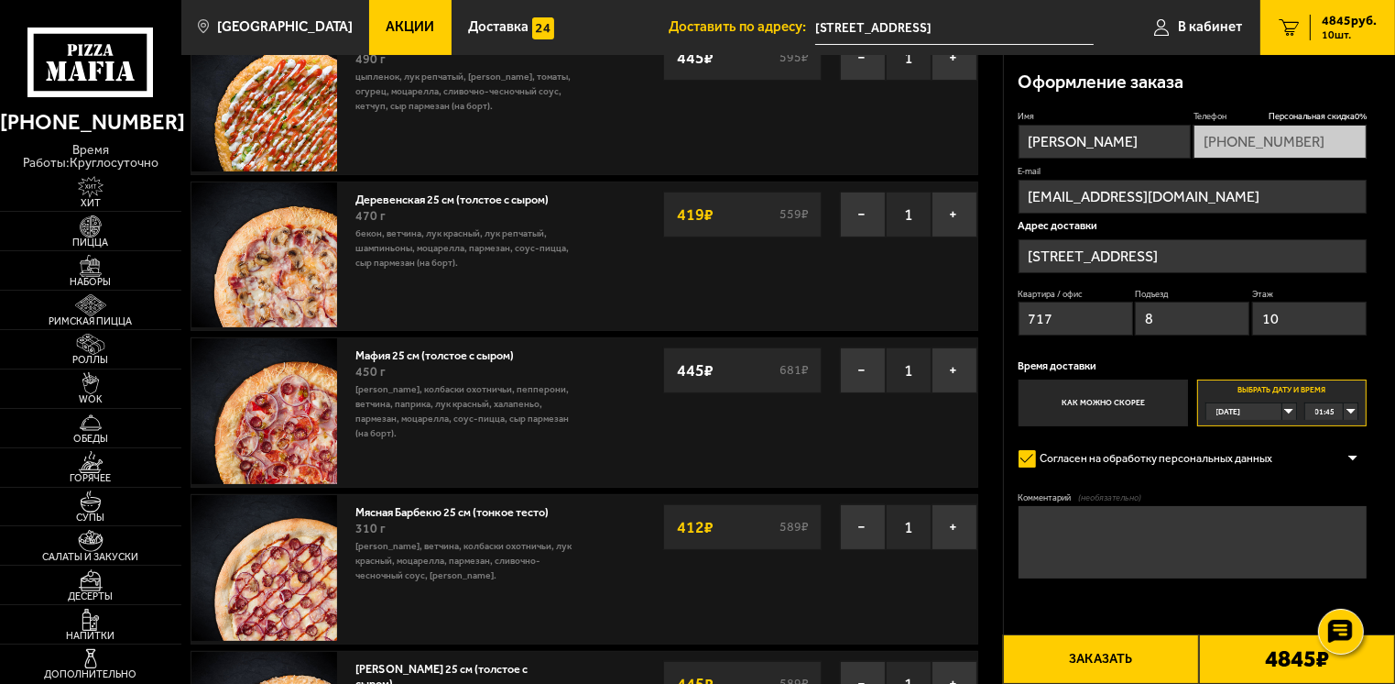
scroll to position [0, 0]
